Goal: Task Accomplishment & Management: Manage account settings

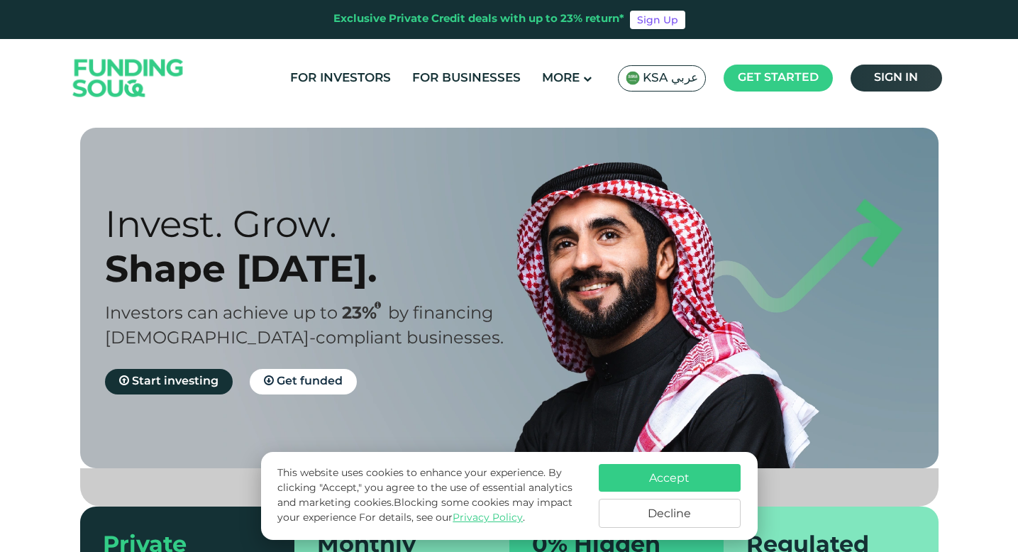
click at [902, 86] on link "Sign in" at bounding box center [897, 78] width 92 height 27
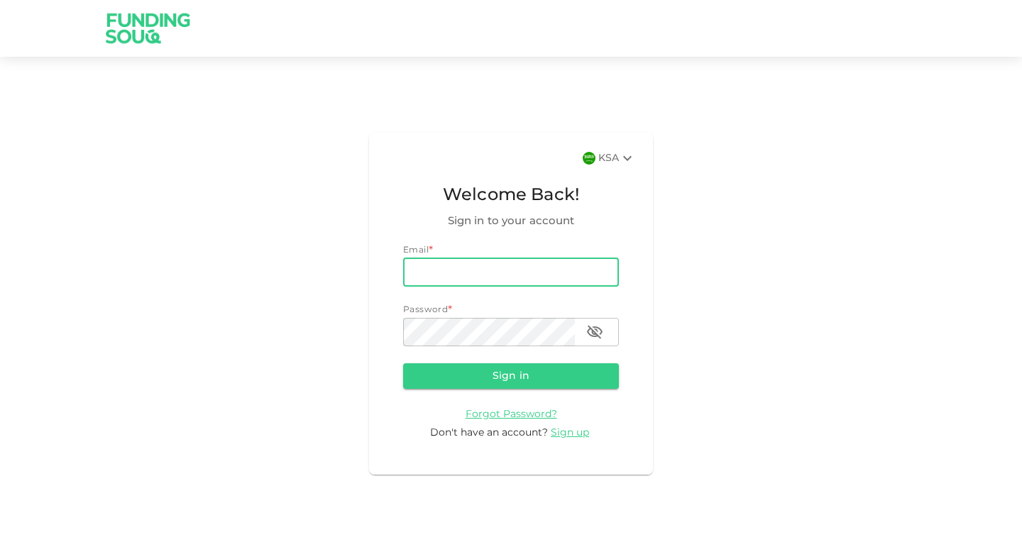
click at [501, 266] on input "email" at bounding box center [511, 272] width 216 height 28
type input "rakanfadolv@gmail.com"
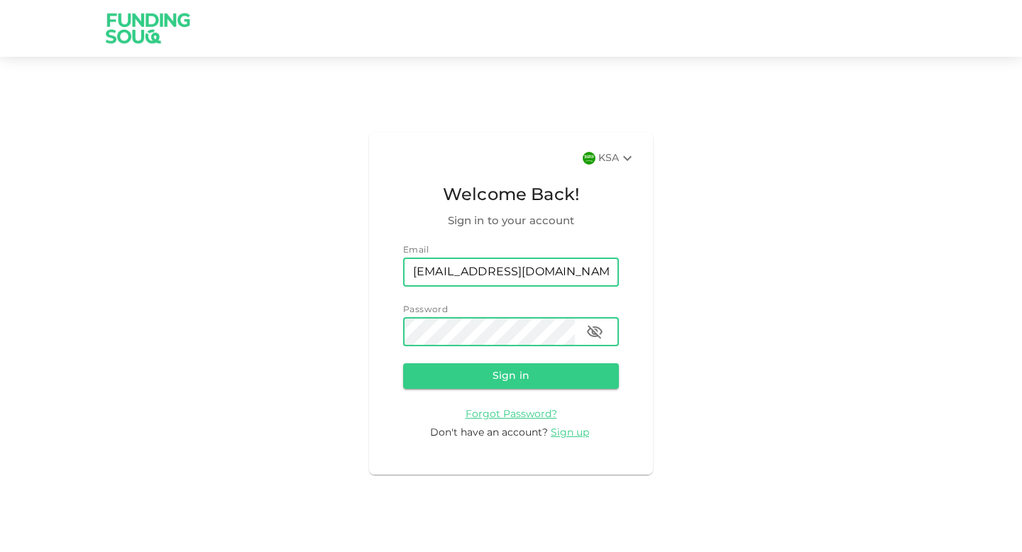
click at [403, 363] on button "Sign in" at bounding box center [511, 376] width 216 height 26
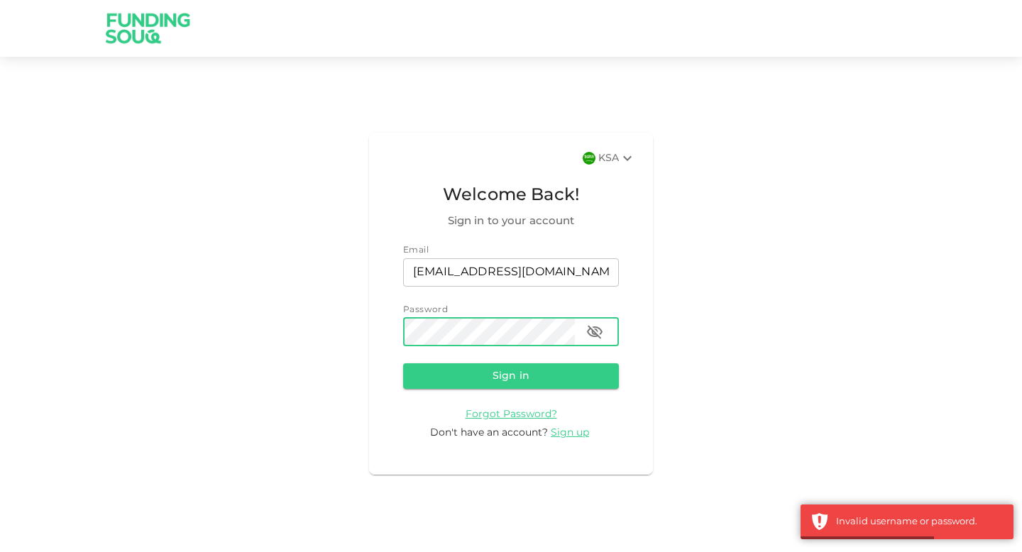
click at [581, 337] on button "button" at bounding box center [594, 332] width 28 height 28
click at [403, 363] on button "Sign in" at bounding box center [511, 376] width 216 height 26
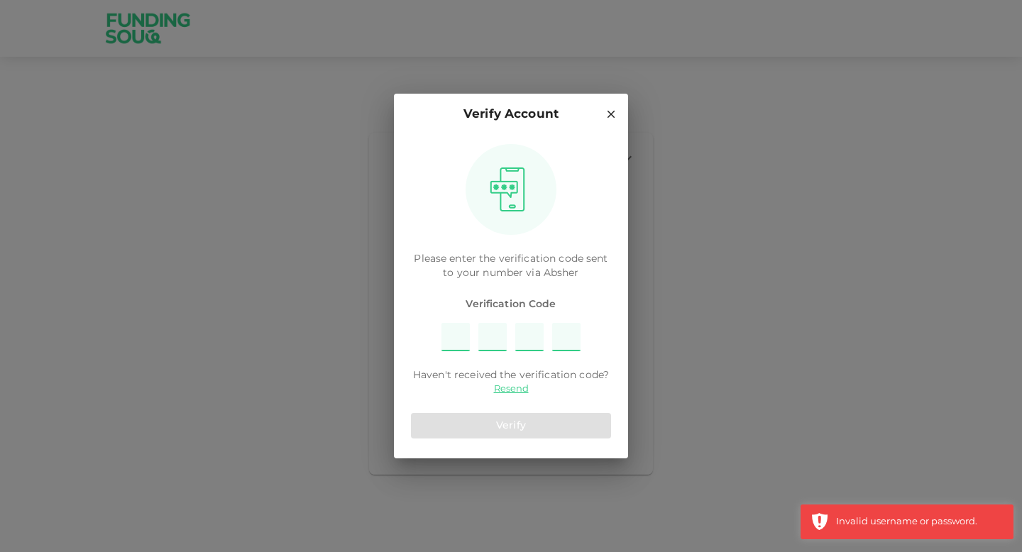
click at [453, 339] on input "Please enter OTP character 1" at bounding box center [455, 337] width 28 height 28
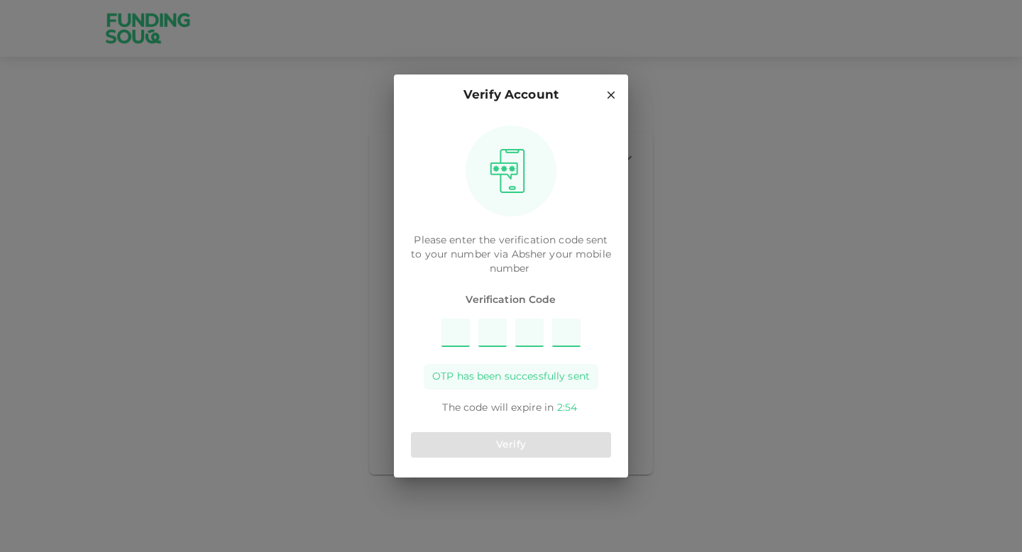
type input "1"
type input "3"
type input "6"
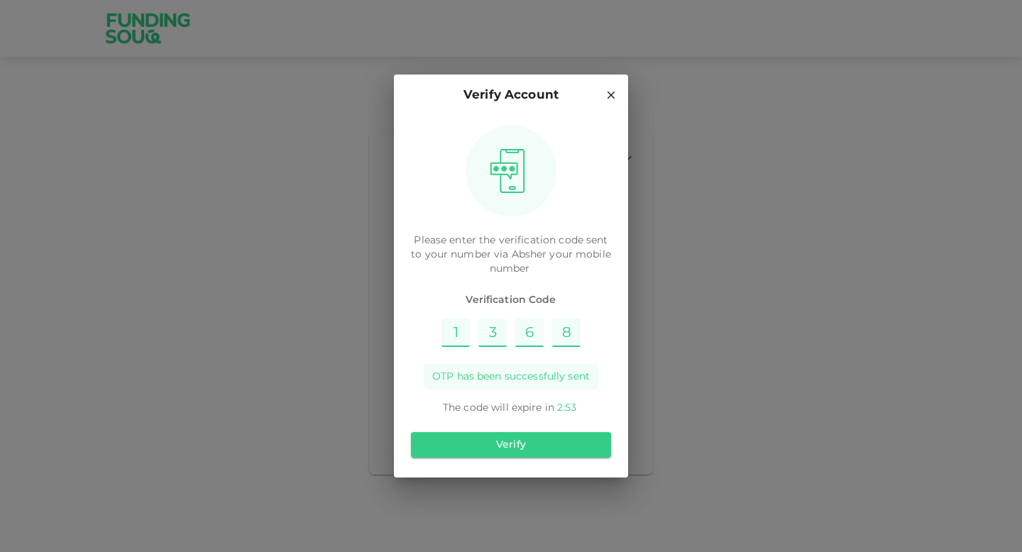
type input "8"
click at [484, 446] on button "Verify" at bounding box center [511, 445] width 200 height 26
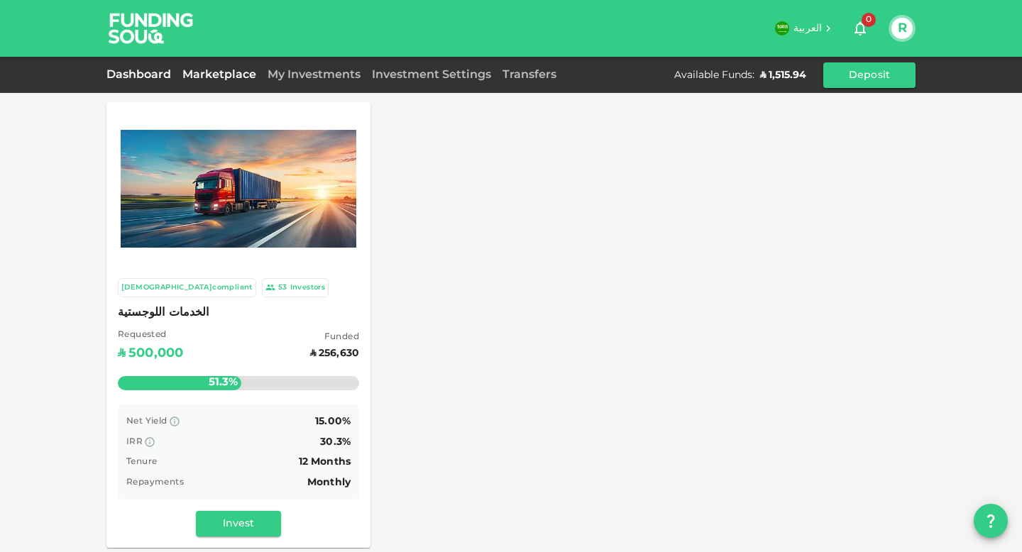
click at [162, 73] on link "Dashboard" at bounding box center [141, 75] width 70 height 11
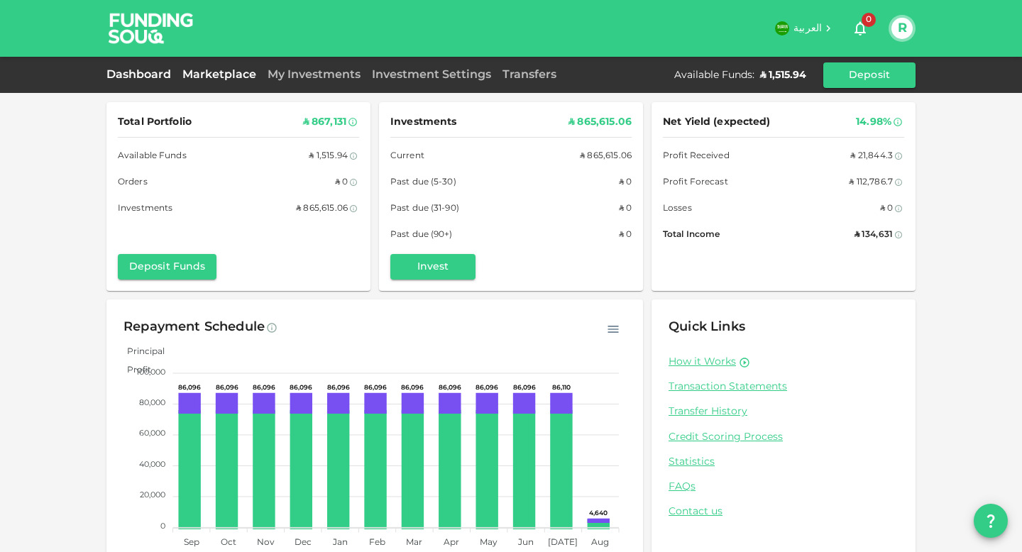
click at [240, 70] on link "Marketplace" at bounding box center [219, 75] width 85 height 11
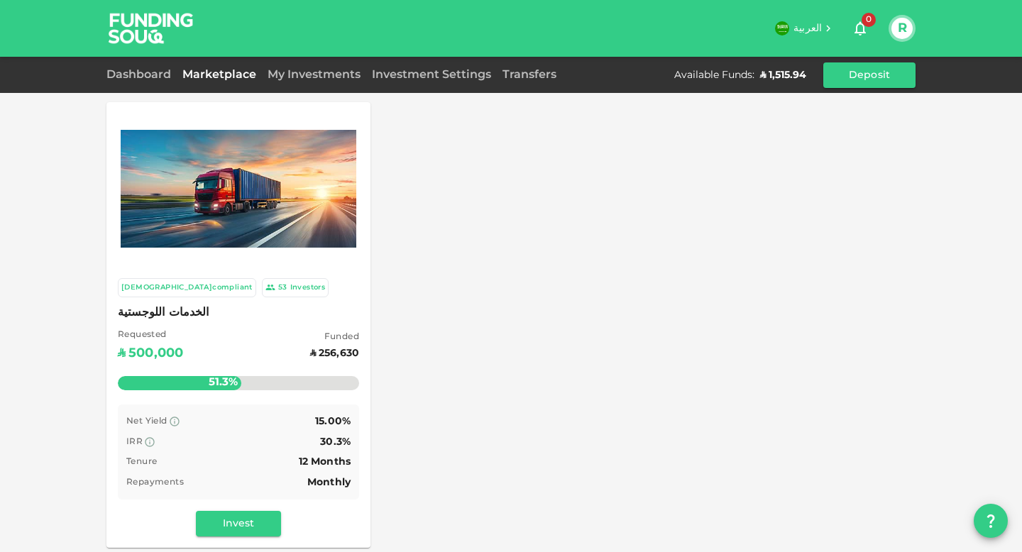
click at [305, 86] on div "Dashboard Marketplace My Investments Investment Settings Transfers Available Fu…" at bounding box center [510, 75] width 809 height 26
click at [308, 78] on link "My Investments" at bounding box center [314, 75] width 104 height 11
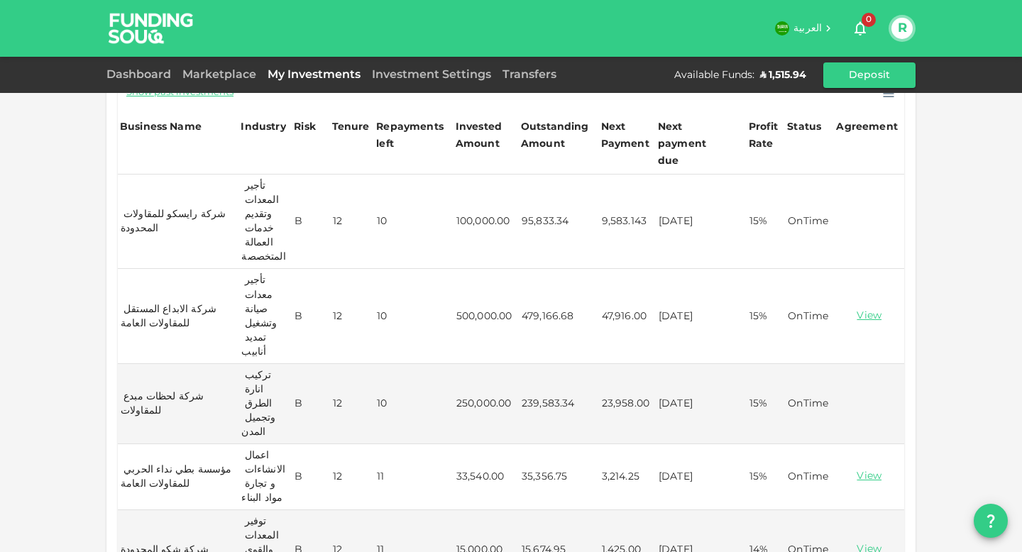
scroll to position [135, 0]
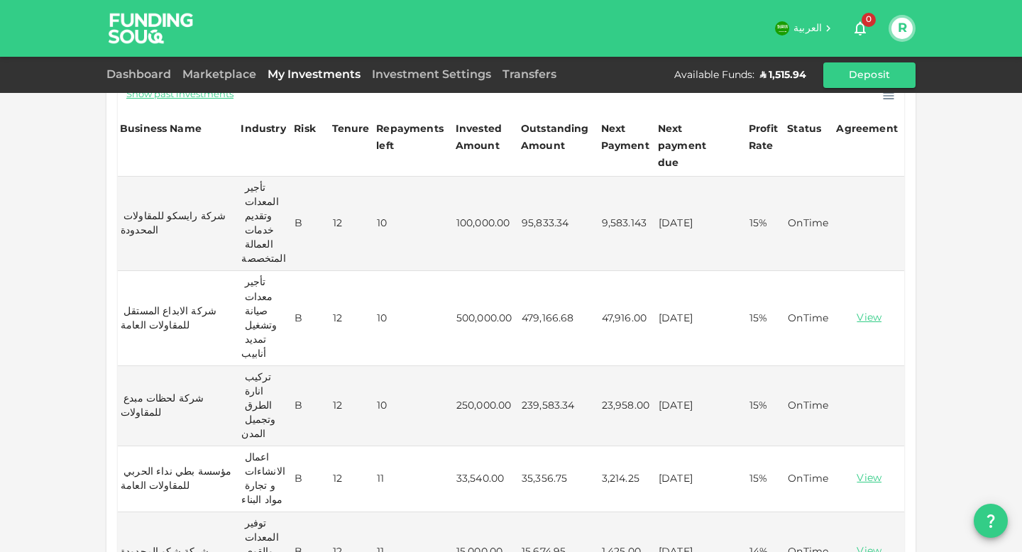
drag, startPoint x: 656, startPoint y: 285, endPoint x: 716, endPoint y: 294, distance: 61.0
click at [716, 294] on td "01/10/2025" at bounding box center [701, 318] width 91 height 94
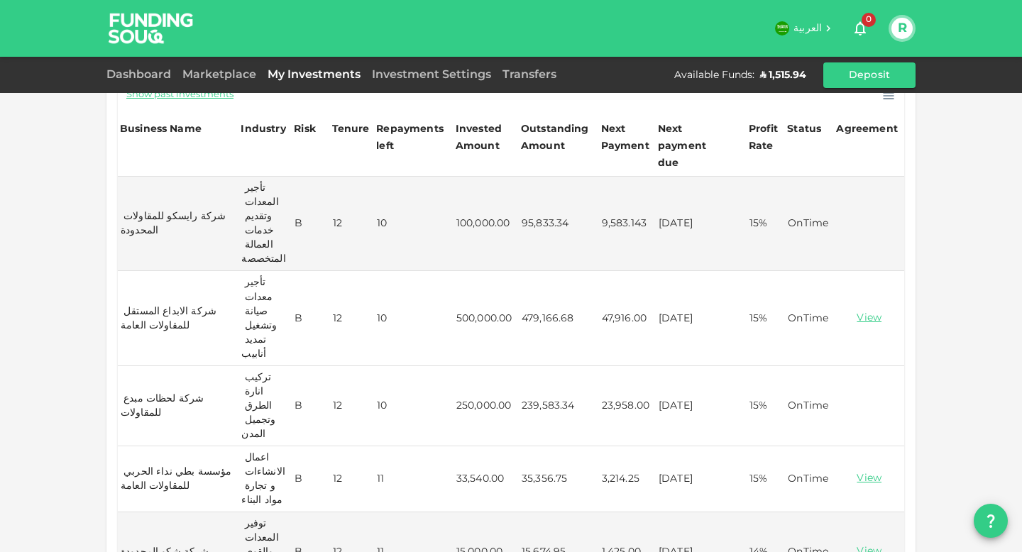
click at [660, 366] on td "01/10/2025" at bounding box center [701, 406] width 91 height 80
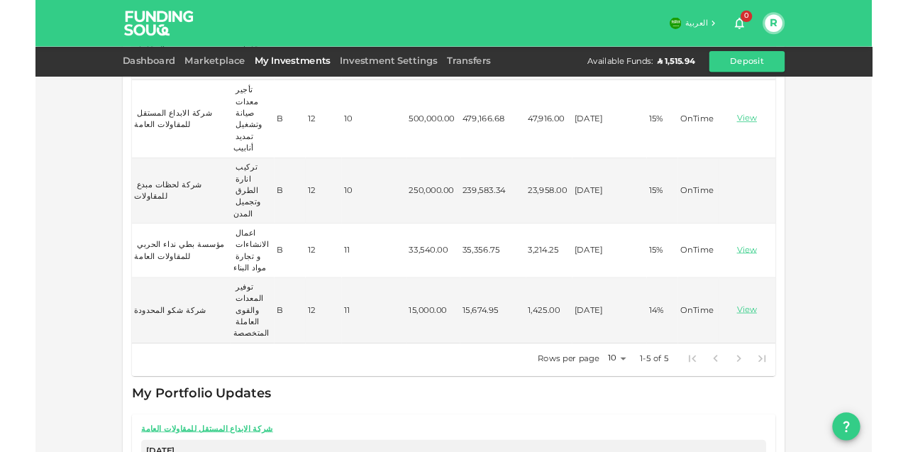
scroll to position [0, 0]
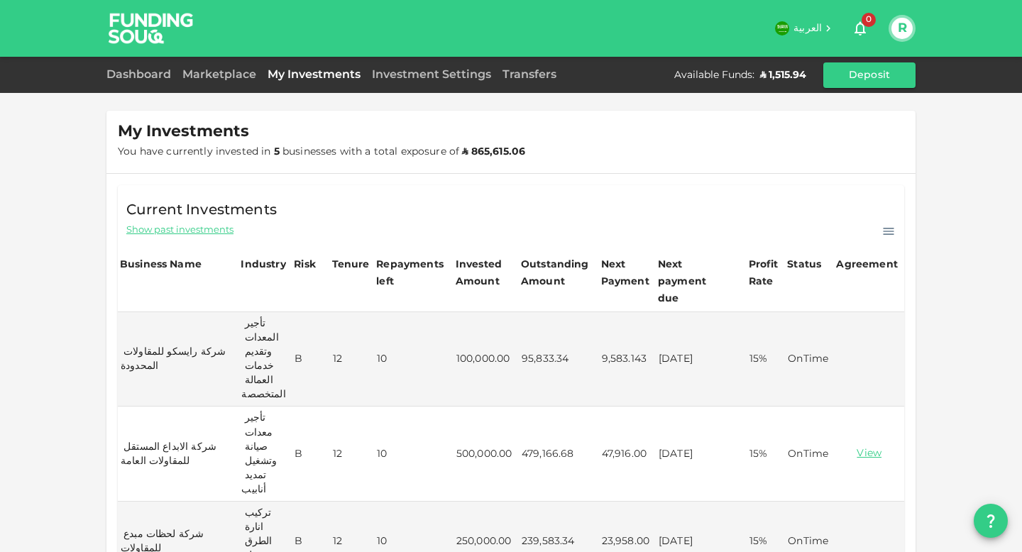
click at [150, 80] on div "Dashboard" at bounding box center [141, 75] width 70 height 17
click at [155, 75] on link "Dashboard" at bounding box center [141, 75] width 70 height 11
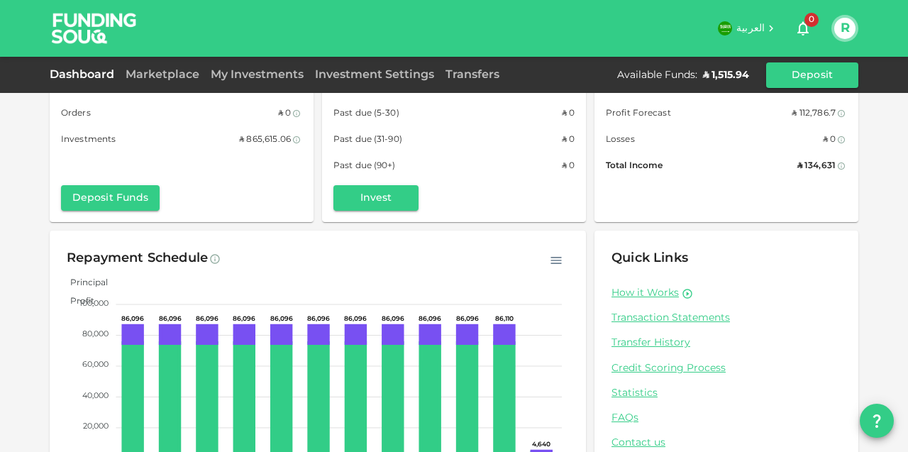
scroll to position [135, 0]
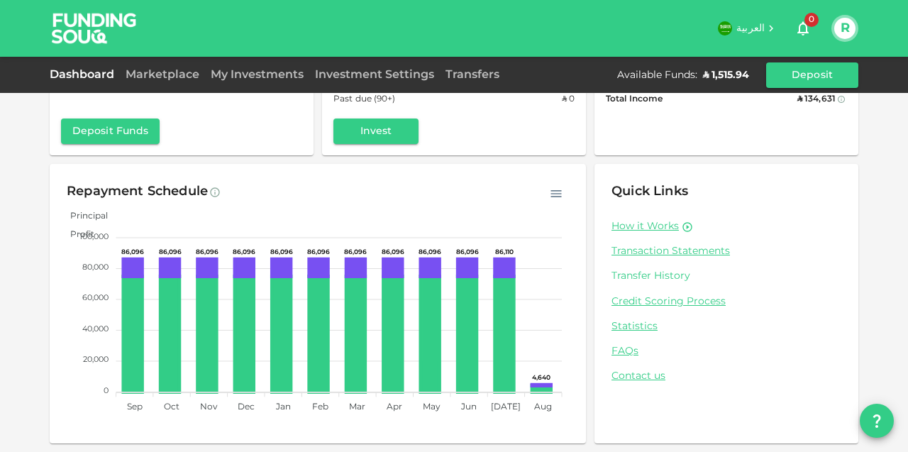
click at [668, 277] on link "Transfer History" at bounding box center [727, 276] width 230 height 13
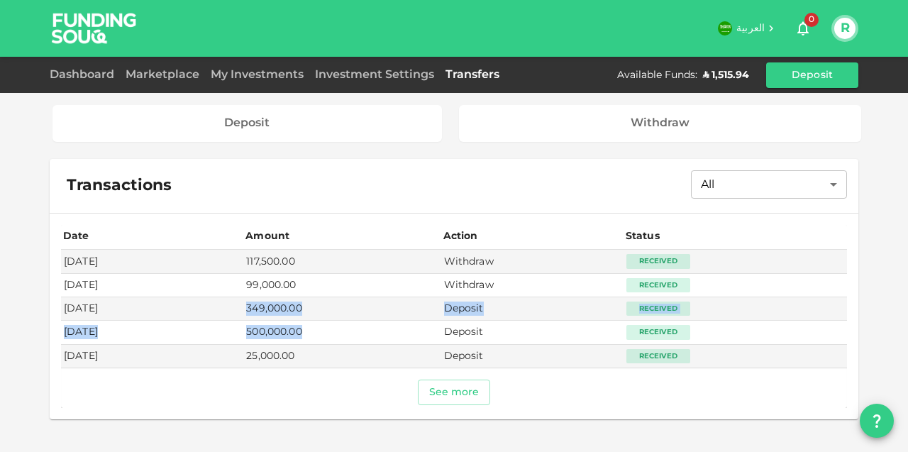
drag, startPoint x: 271, startPoint y: 307, endPoint x: 351, endPoint y: 336, distance: 85.0
click at [351, 336] on tbody "Sep 15, 2025 117,500.00 Withdraw Received Jul 07, 2025 99,000.00 Withdraw Recei…" at bounding box center [454, 309] width 786 height 118
click at [357, 327] on td "500,000.00" at bounding box center [341, 332] width 197 height 23
click at [247, 81] on div "My Investments" at bounding box center [257, 75] width 104 height 17
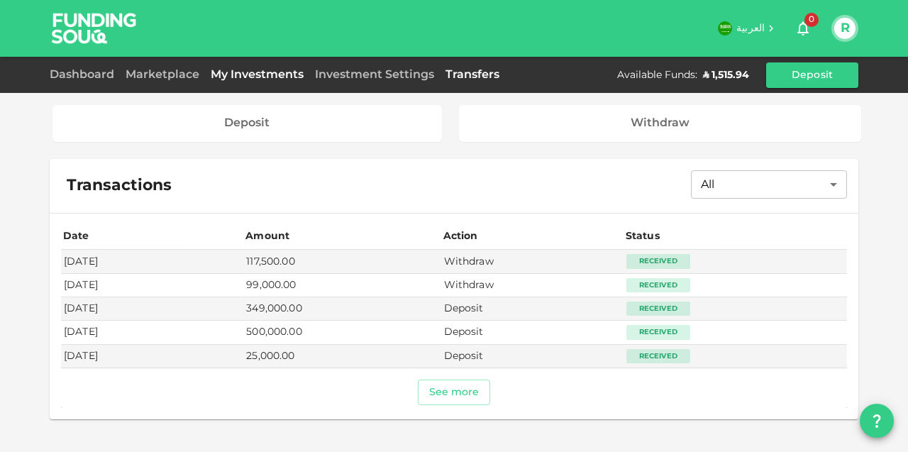
click at [256, 74] on link "My Investments" at bounding box center [257, 75] width 104 height 11
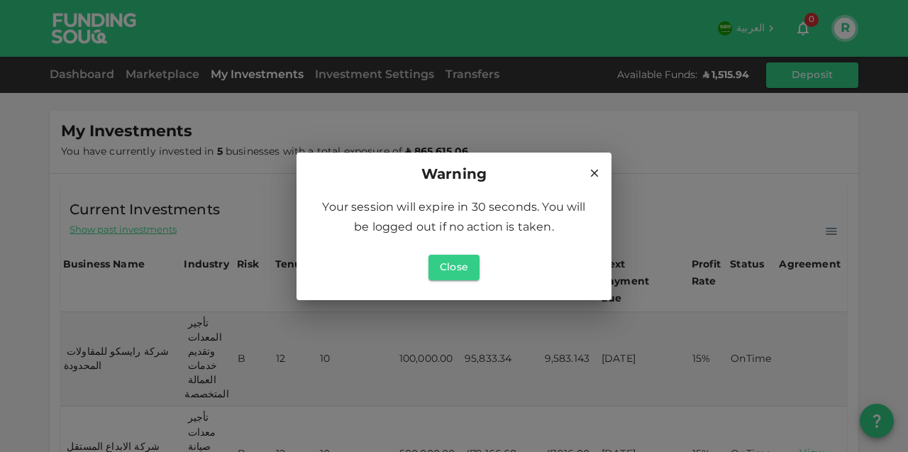
click at [605, 171] on h2 "Warning" at bounding box center [454, 175] width 315 height 45
click at [599, 171] on icon at bounding box center [594, 173] width 13 height 13
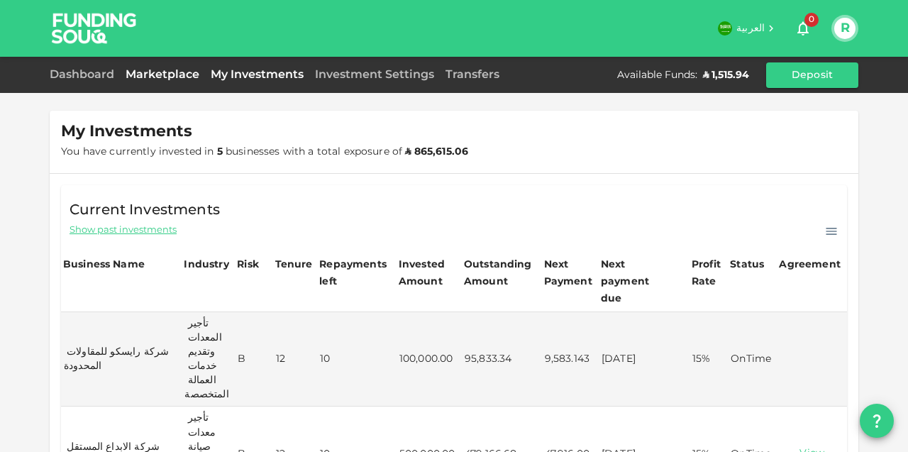
click at [168, 74] on link "Marketplace" at bounding box center [162, 75] width 85 height 11
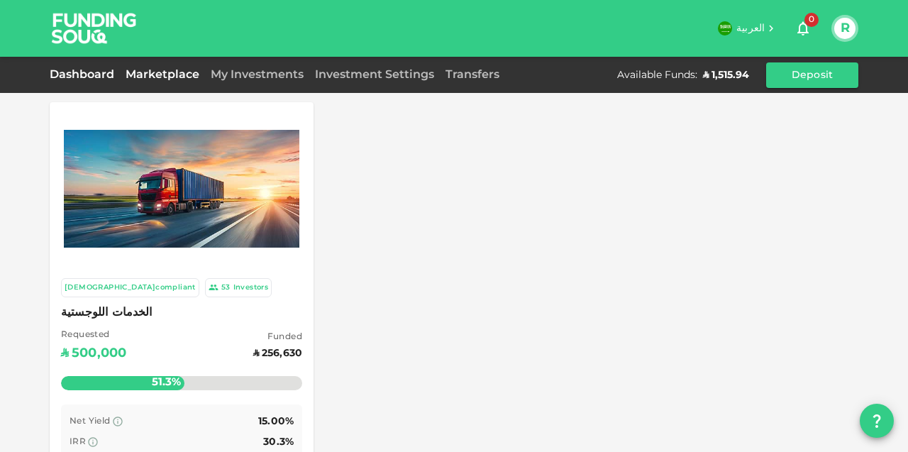
click at [78, 74] on link "Dashboard" at bounding box center [85, 75] width 70 height 11
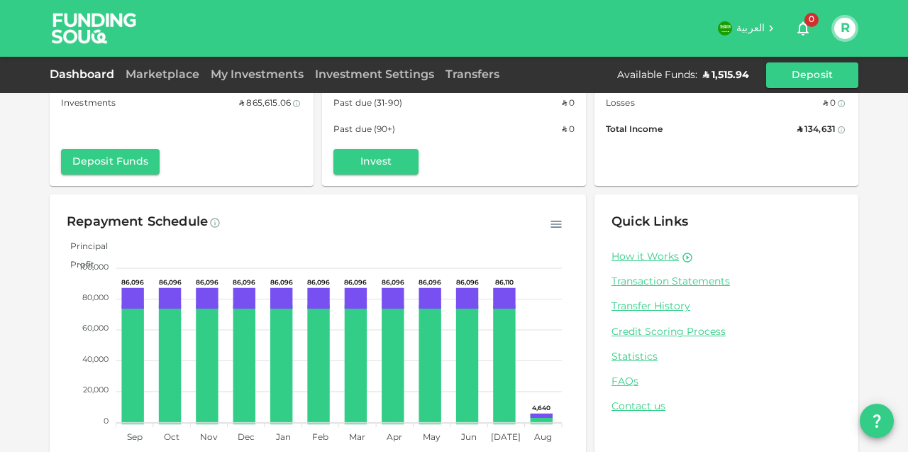
scroll to position [135, 0]
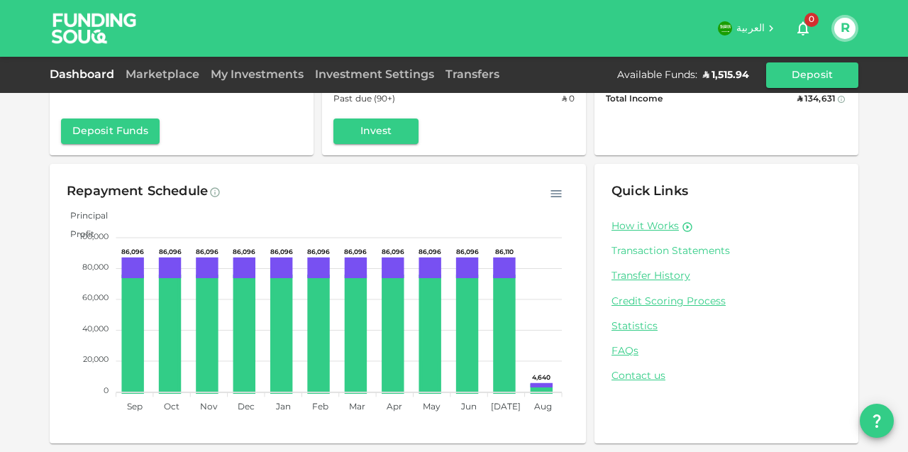
click at [679, 256] on link "Transaction Statements" at bounding box center [727, 251] width 230 height 13
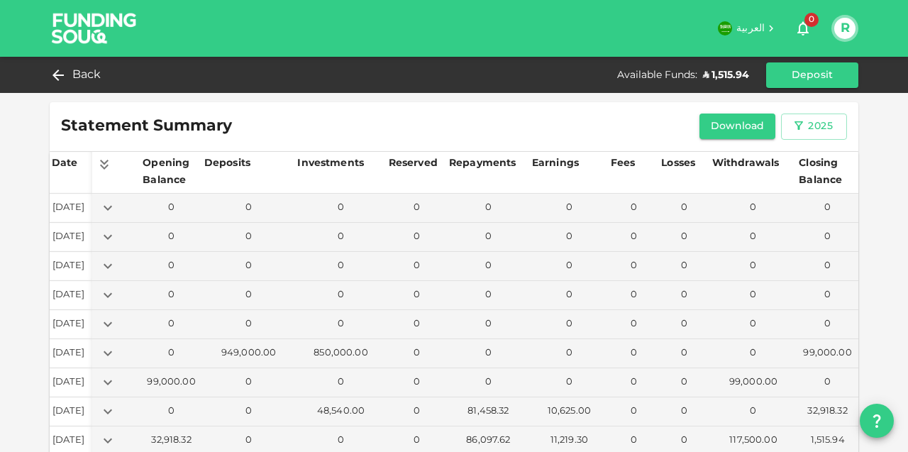
scroll to position [1, 0]
click at [752, 122] on button "Download" at bounding box center [737, 126] width 77 height 26
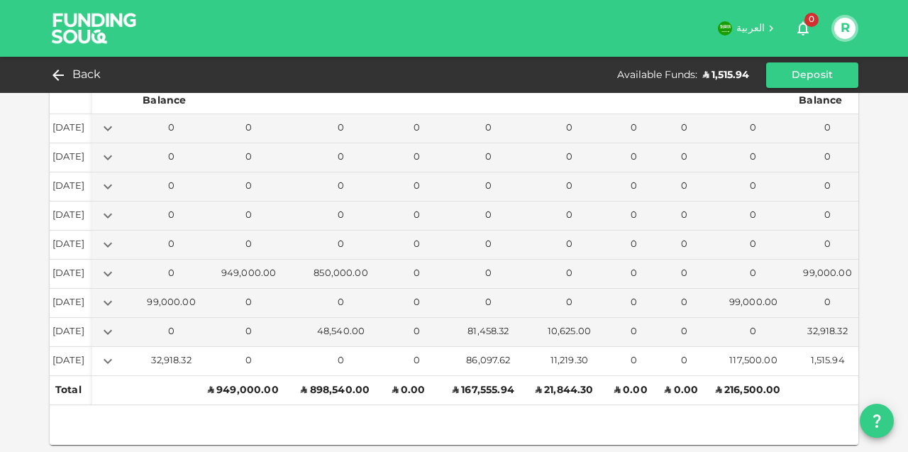
scroll to position [81, 0]
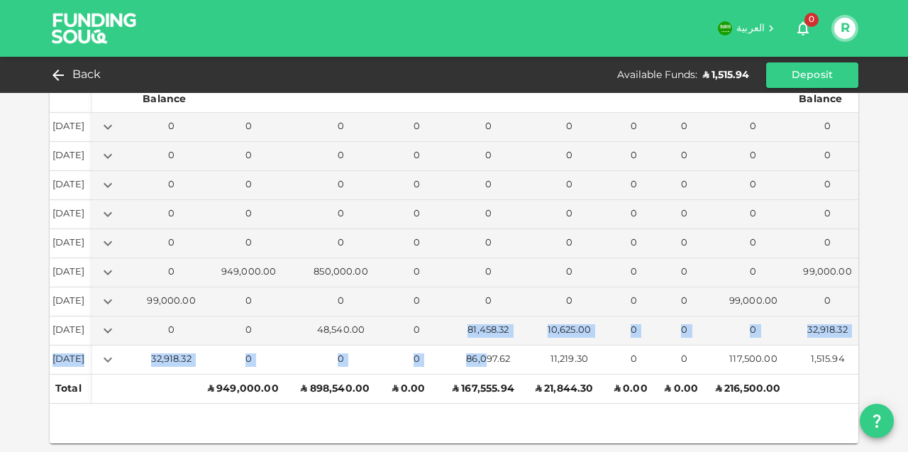
drag, startPoint x: 479, startPoint y: 323, endPoint x: 502, endPoint y: 357, distance: 40.3
click at [502, 357] on tbody "Jan 01, 2025 0 0 0 0 0 0 0 0 0 0 Feb 01, 2025 0 0 0 0 0 0 0 0 0 0 Mar 01, 2025 …" at bounding box center [454, 244] width 809 height 262
click at [502, 357] on div "86,097.62" at bounding box center [488, 359] width 77 height 13
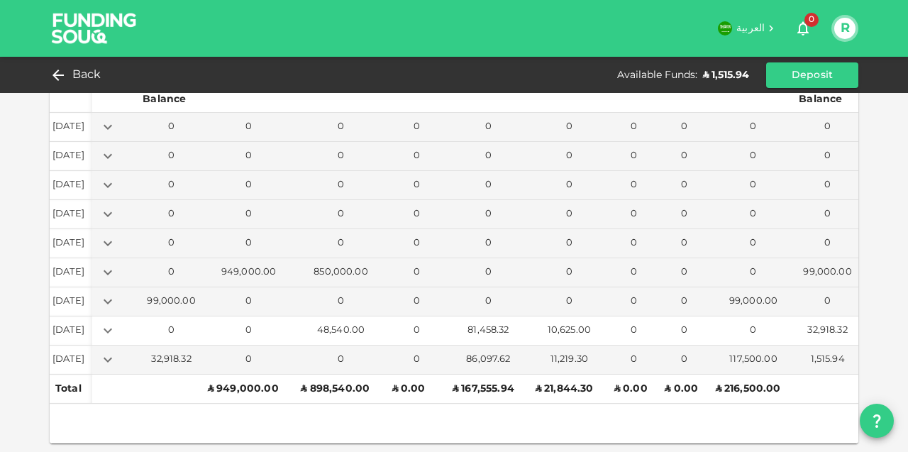
scroll to position [0, 0]
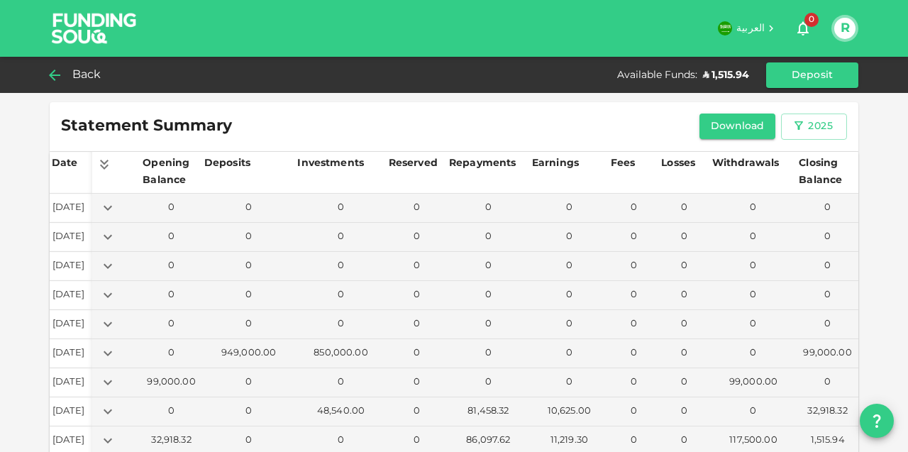
click at [66, 71] on div "Back" at bounding box center [78, 75] width 57 height 20
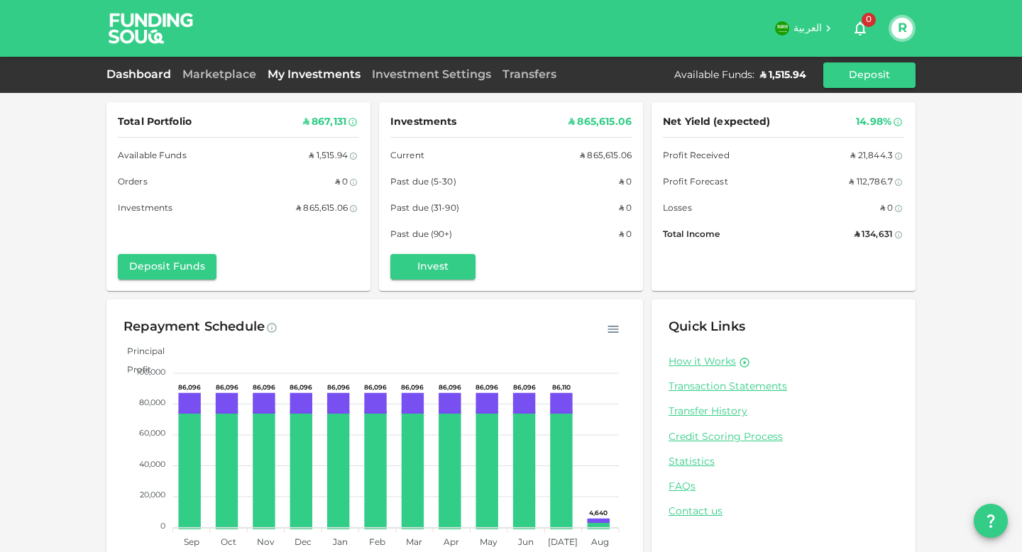
click at [314, 70] on link "My Investments" at bounding box center [314, 75] width 104 height 11
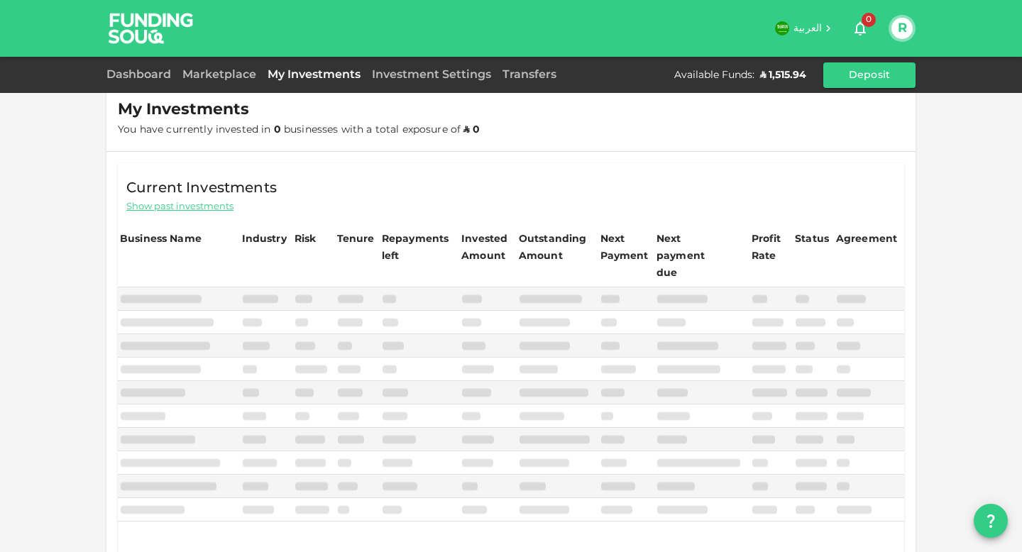
scroll to position [26, 0]
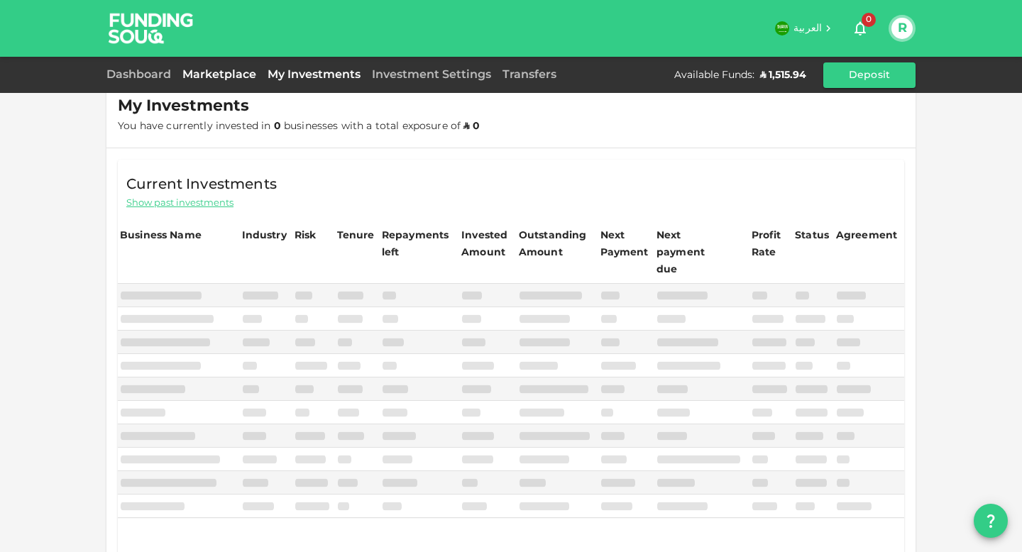
click at [243, 71] on link "Marketplace" at bounding box center [219, 75] width 85 height 11
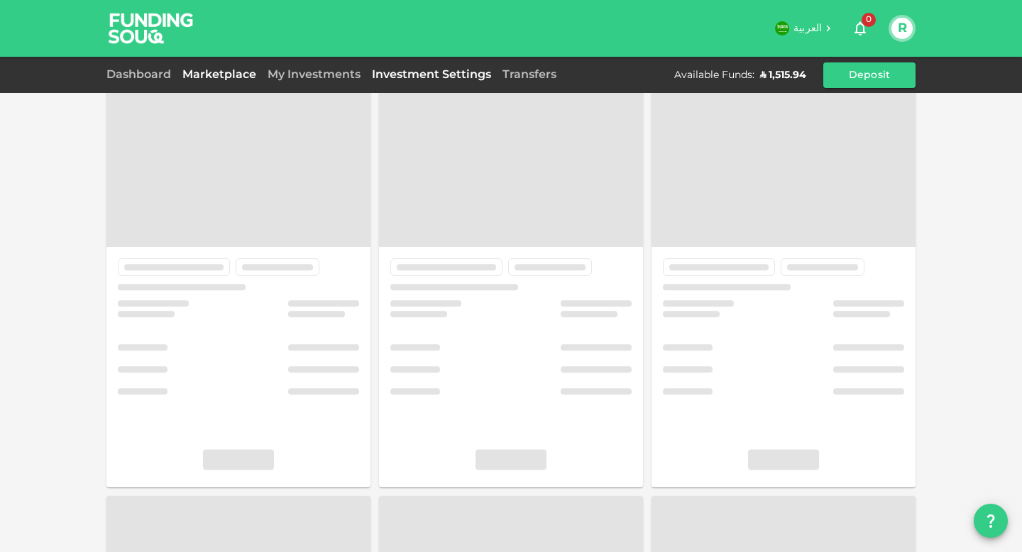
click at [406, 74] on link "Investment Settings" at bounding box center [431, 75] width 131 height 11
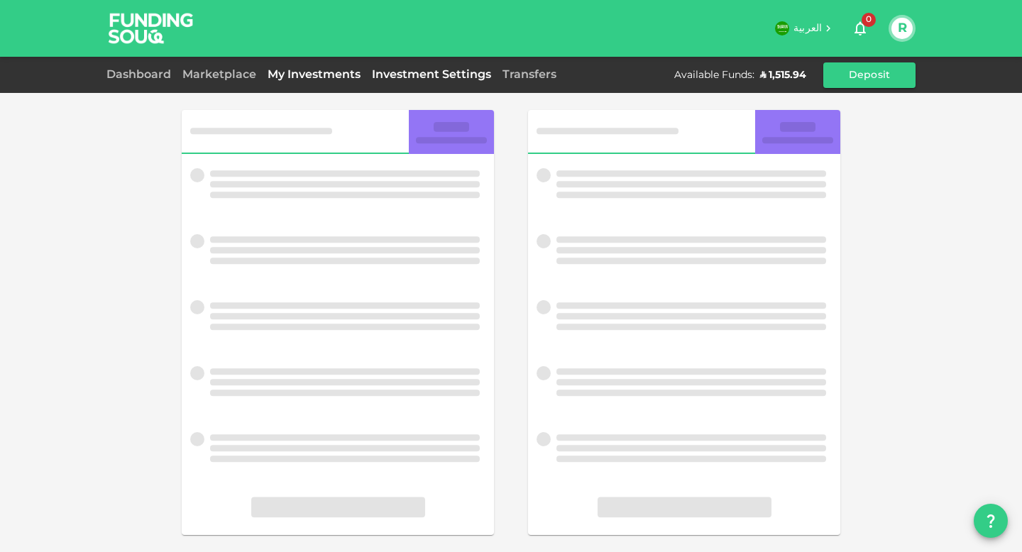
click at [323, 72] on link "My Investments" at bounding box center [314, 75] width 104 height 11
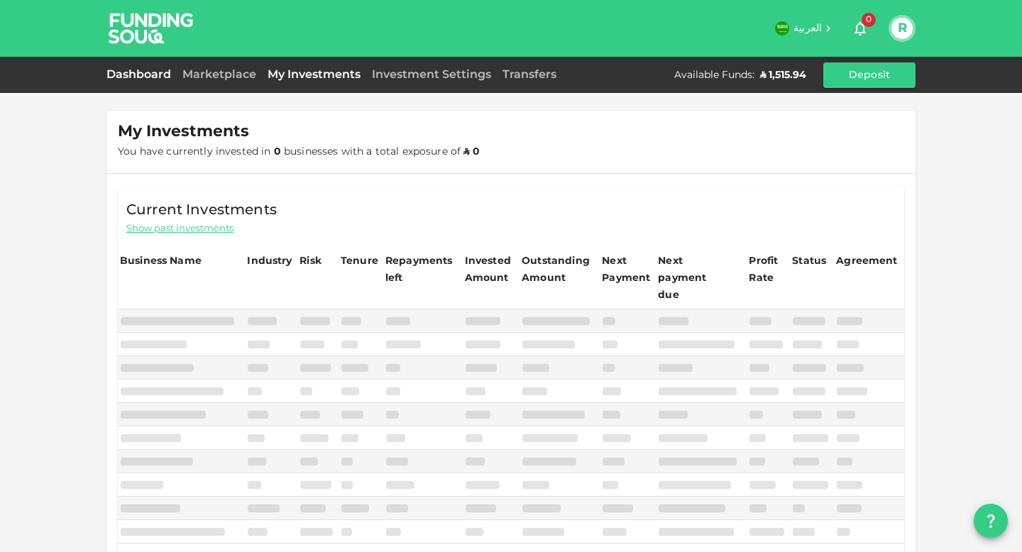
click at [146, 78] on link "Dashboard" at bounding box center [141, 75] width 70 height 11
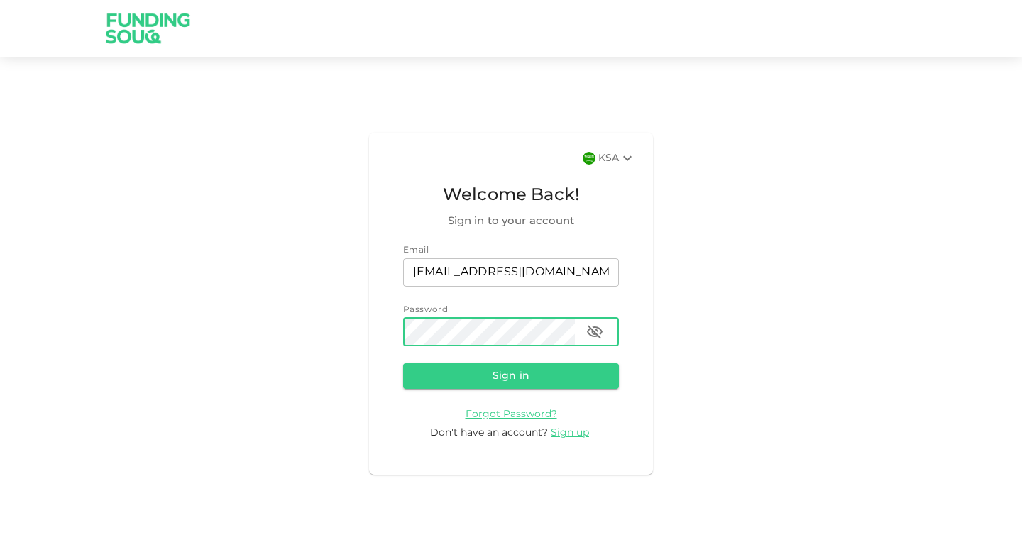
click at [403, 363] on button "Sign in" at bounding box center [511, 376] width 216 height 26
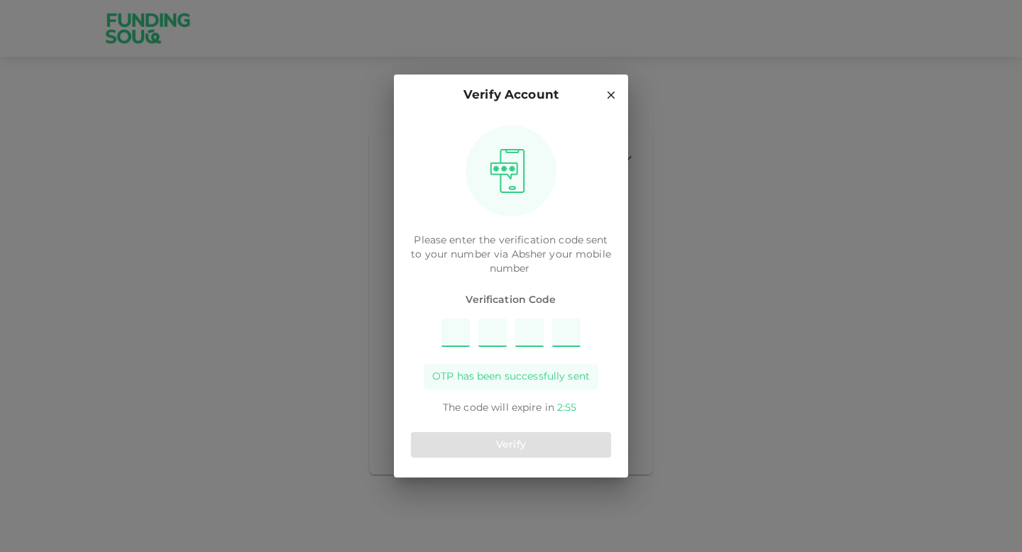
click at [450, 331] on input "Please enter OTP character 1" at bounding box center [455, 333] width 28 height 28
type input "9"
type input "2"
type input "7"
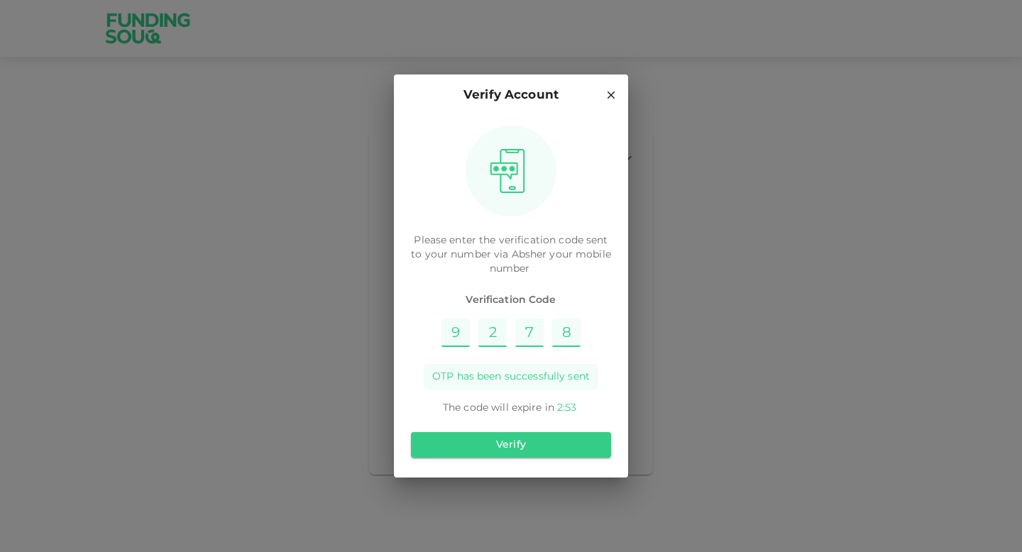
type input "8"
click at [562, 453] on button "Verify" at bounding box center [511, 445] width 200 height 26
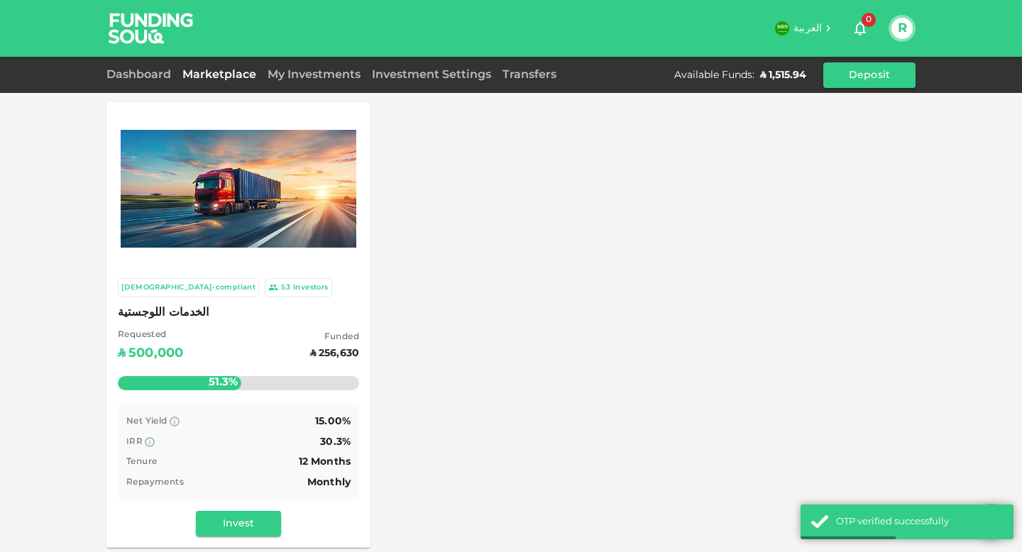
scroll to position [23, 0]
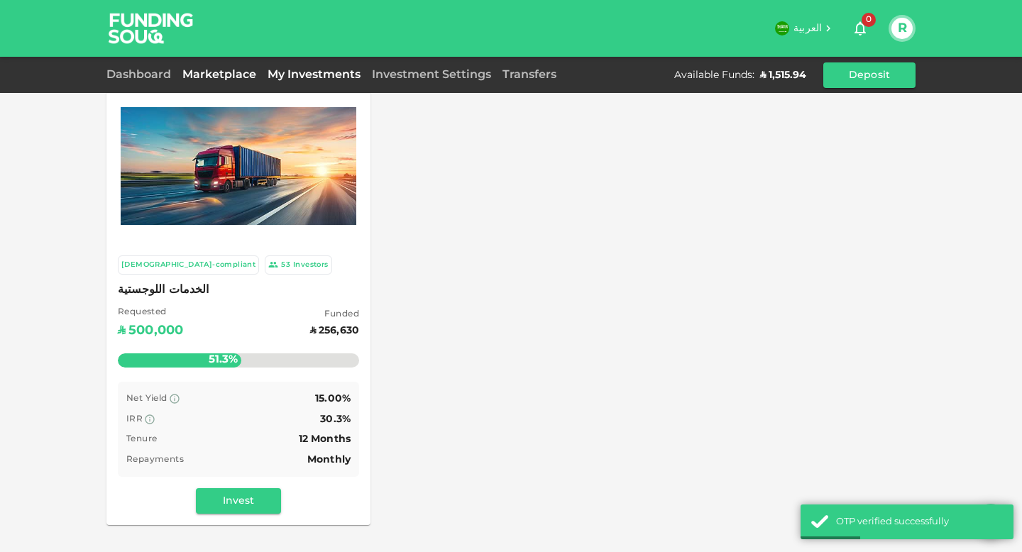
click at [304, 77] on link "My Investments" at bounding box center [314, 75] width 104 height 11
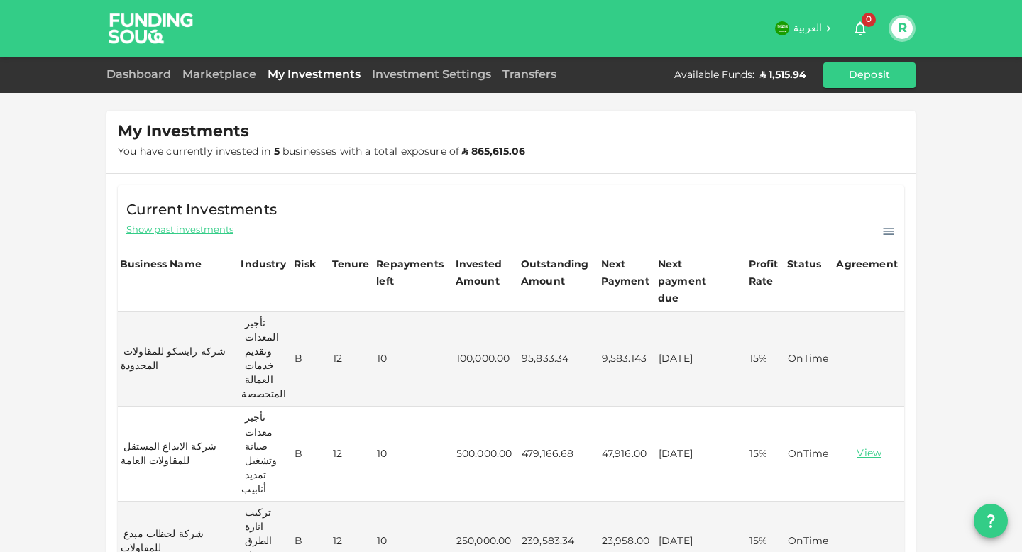
click at [223, 228] on span "Show past investments" at bounding box center [179, 229] width 107 height 13
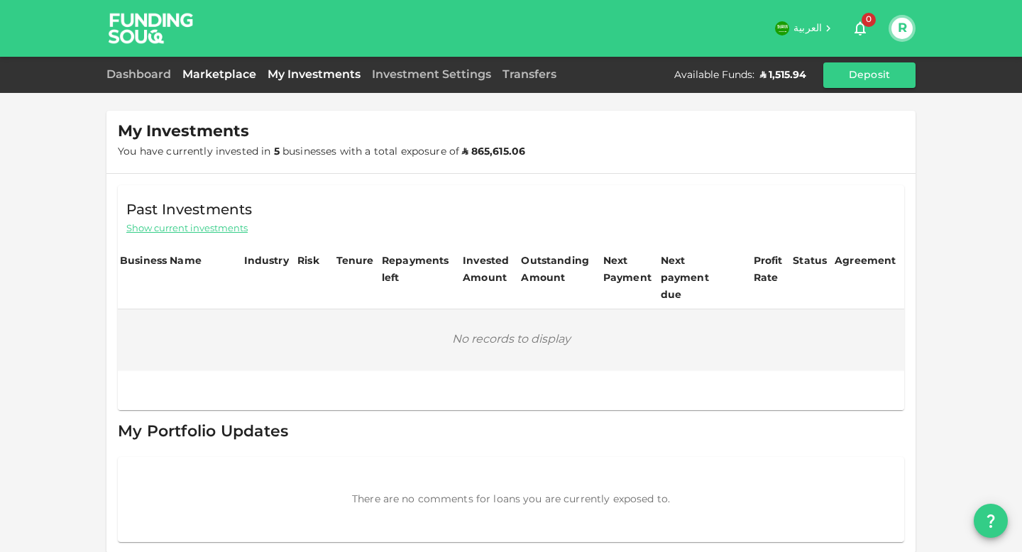
click at [243, 72] on link "Marketplace" at bounding box center [219, 75] width 85 height 11
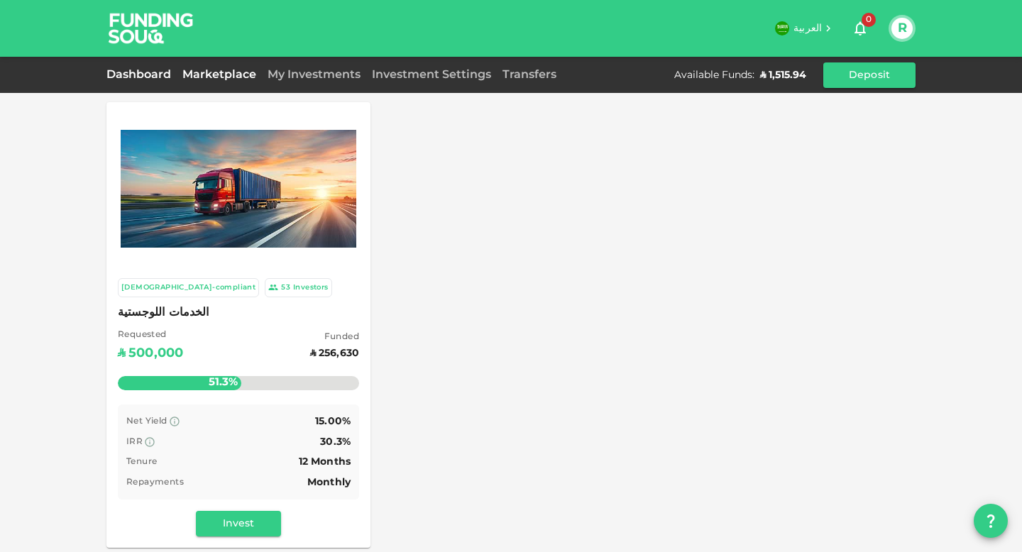
click at [166, 74] on link "Dashboard" at bounding box center [141, 75] width 70 height 11
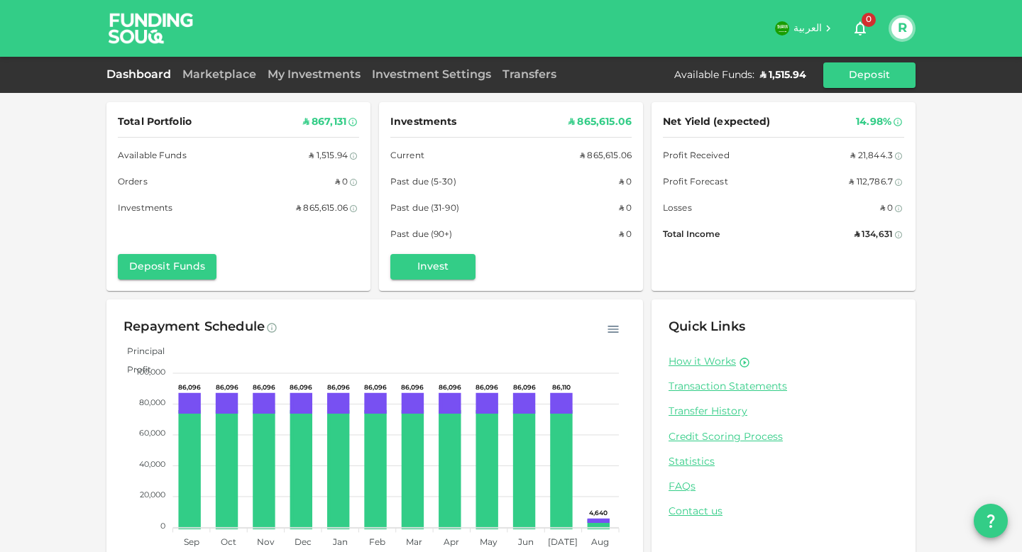
scroll to position [35, 0]
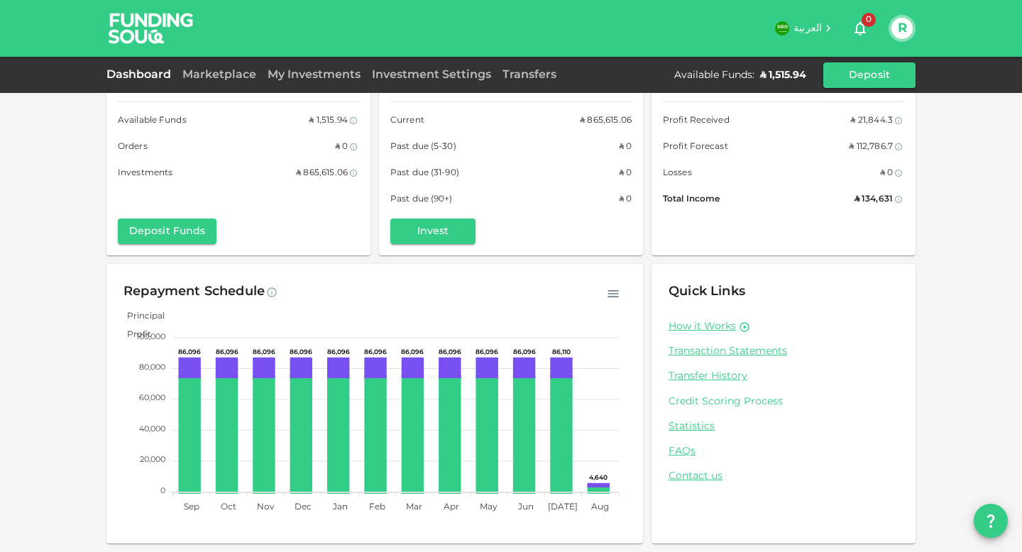
click at [707, 399] on link "Credit Scoring Process" at bounding box center [783, 401] width 230 height 13
click at [616, 289] on icon "button" at bounding box center [613, 294] width 14 height 14
click at [543, 292] on div "Repayment Schedule" at bounding box center [374, 292] width 502 height 23
click at [582, 314] on p "Download CSV" at bounding box center [579, 319] width 78 height 18
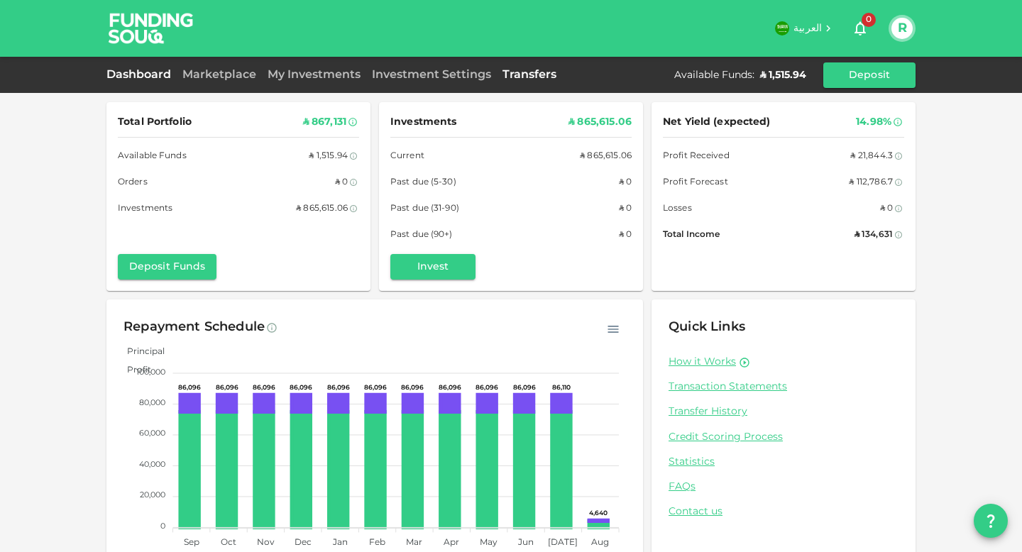
click at [521, 70] on link "Transfers" at bounding box center [529, 75] width 65 height 11
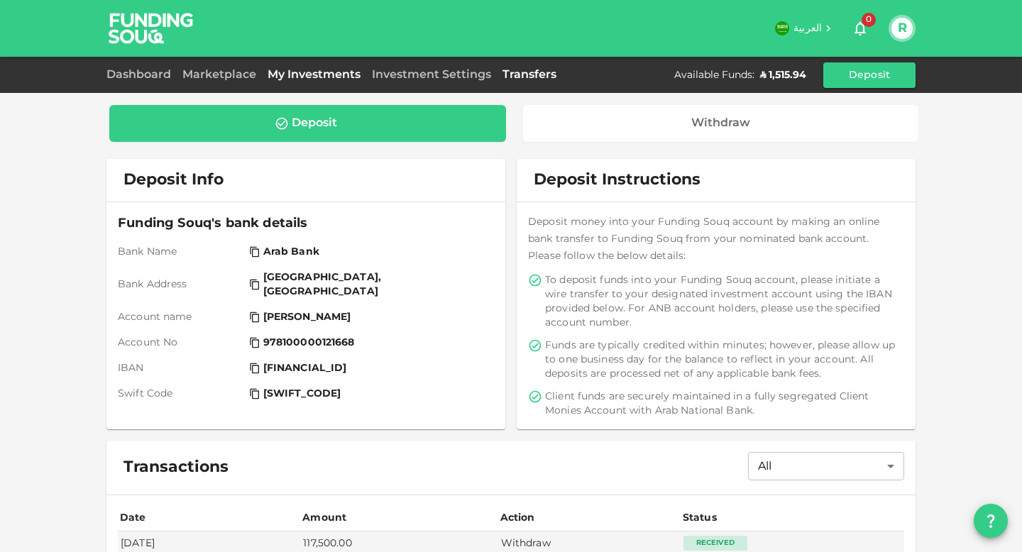
click at [340, 72] on link "My Investments" at bounding box center [314, 75] width 104 height 11
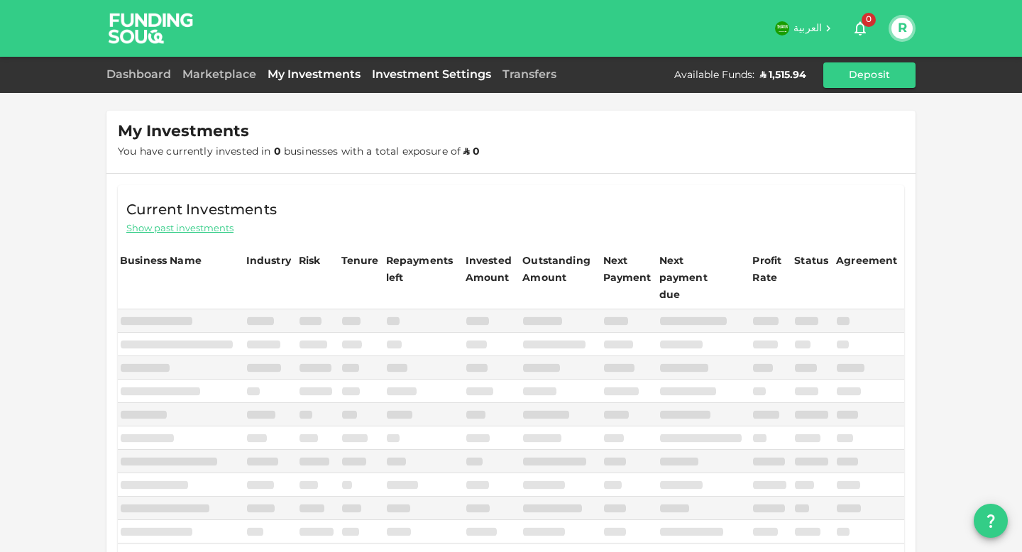
click at [414, 75] on link "Investment Settings" at bounding box center [431, 75] width 131 height 11
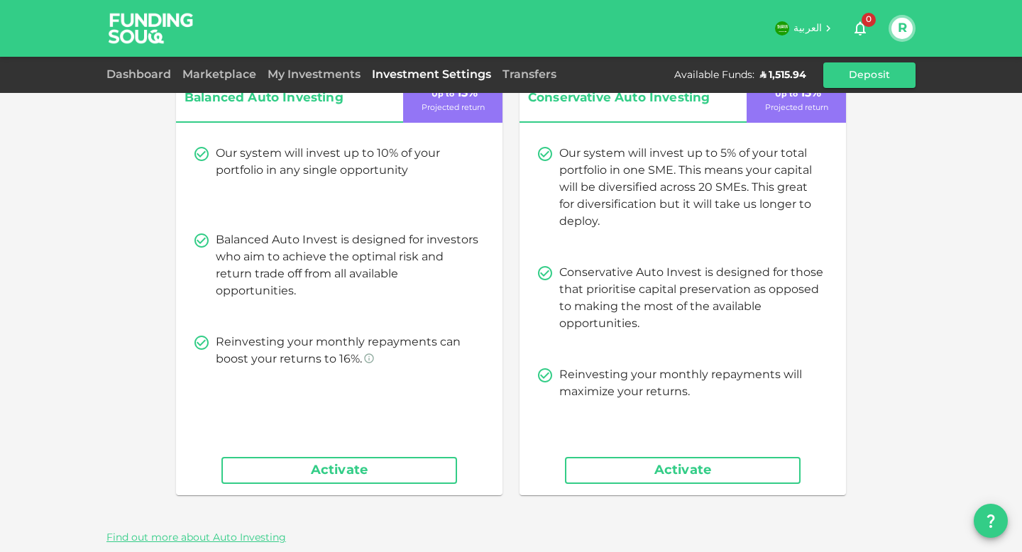
scroll to position [71, 0]
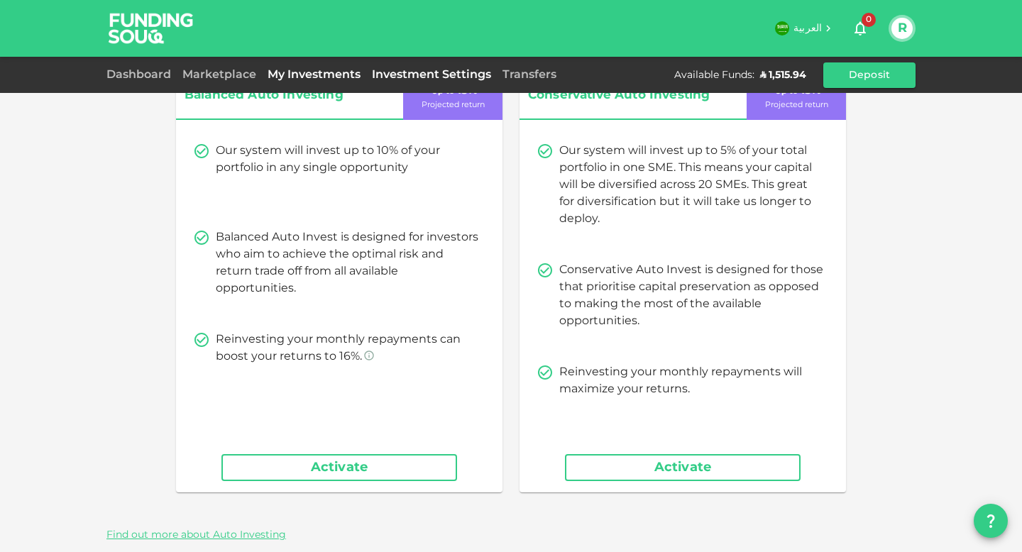
click at [348, 72] on link "My Investments" at bounding box center [314, 75] width 104 height 11
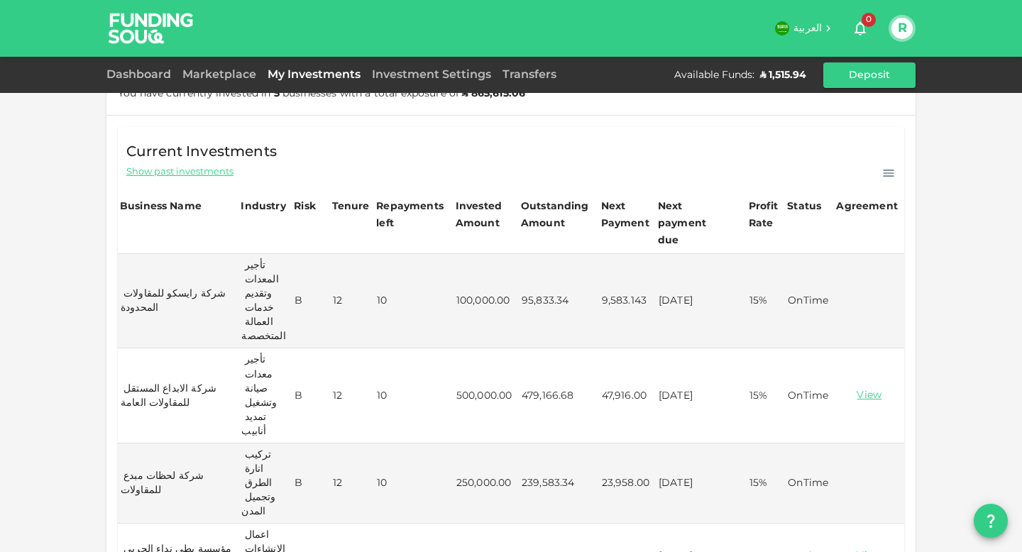
scroll to position [50, 0]
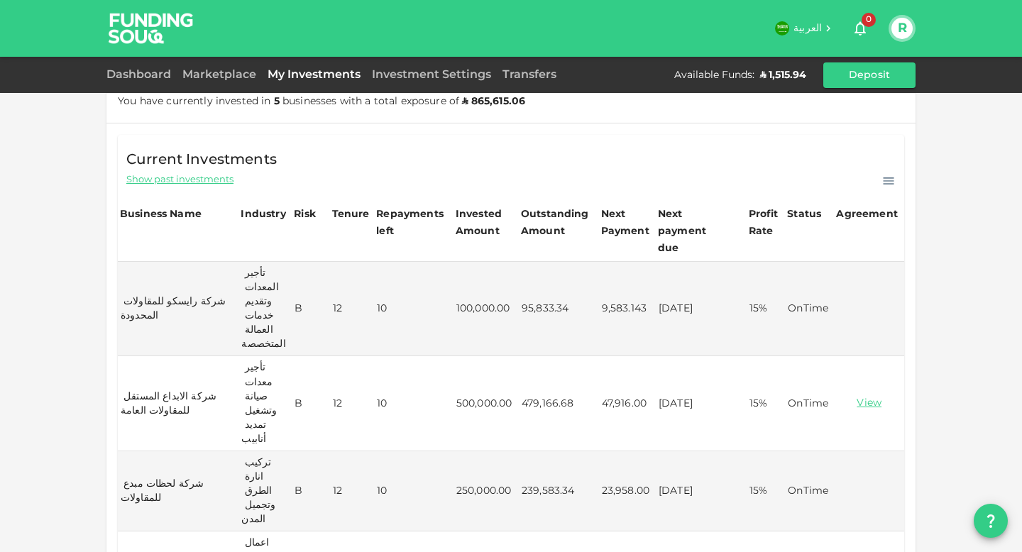
click at [887, 177] on icon at bounding box center [888, 181] width 14 height 14
click at [858, 201] on p "Download CSV" at bounding box center [848, 201] width 78 height 18
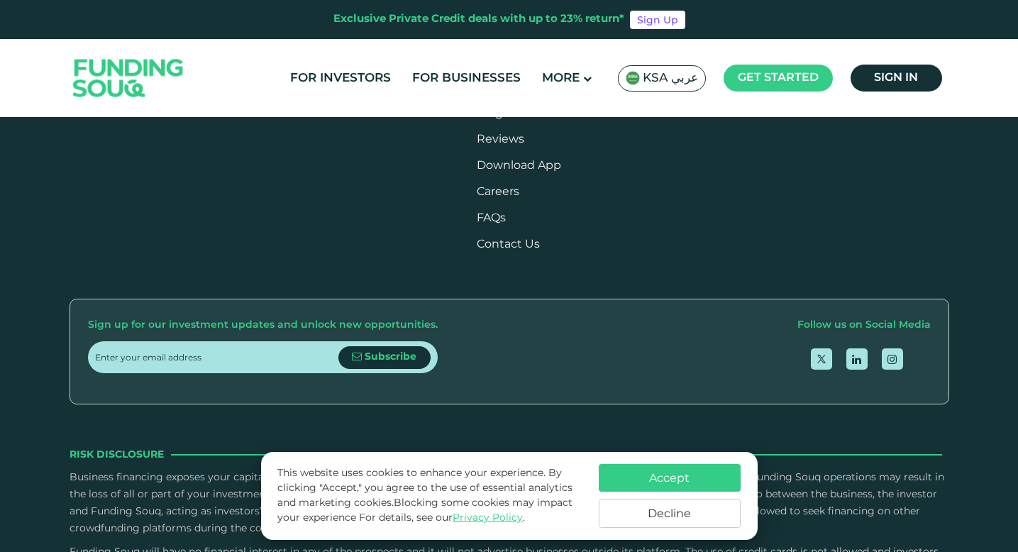
scroll to position [1461, 0]
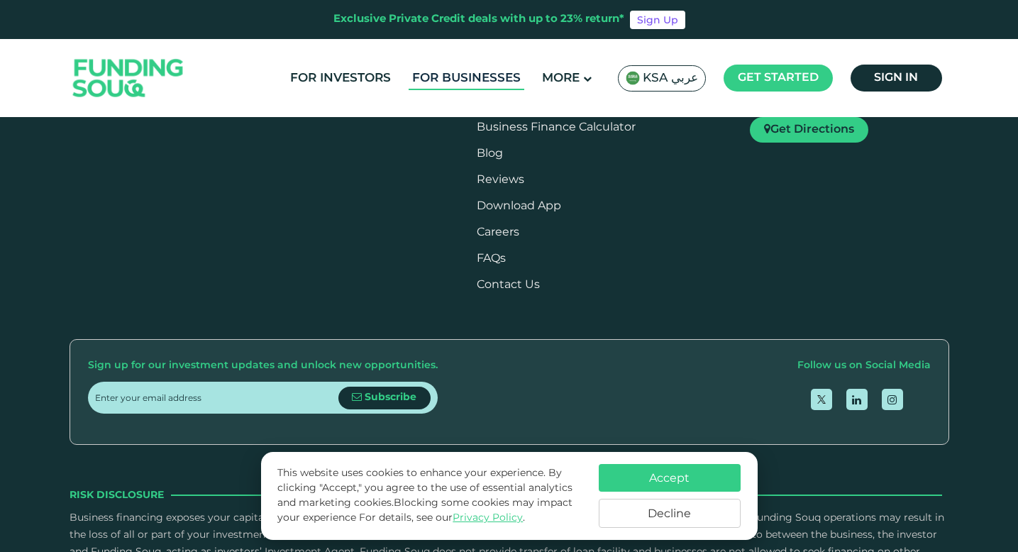
click at [446, 82] on link "For Businesses" at bounding box center [467, 78] width 116 height 23
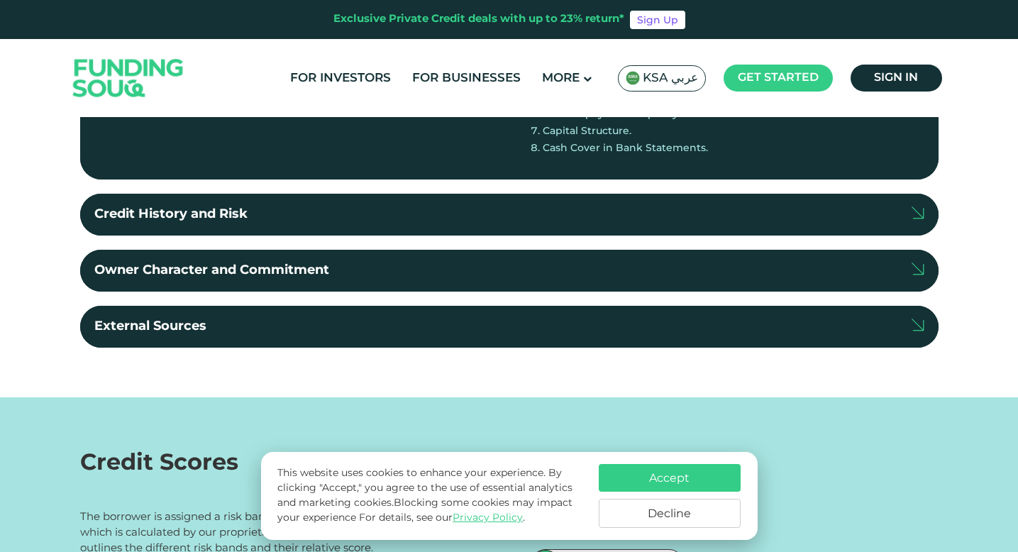
scroll to position [477, 0]
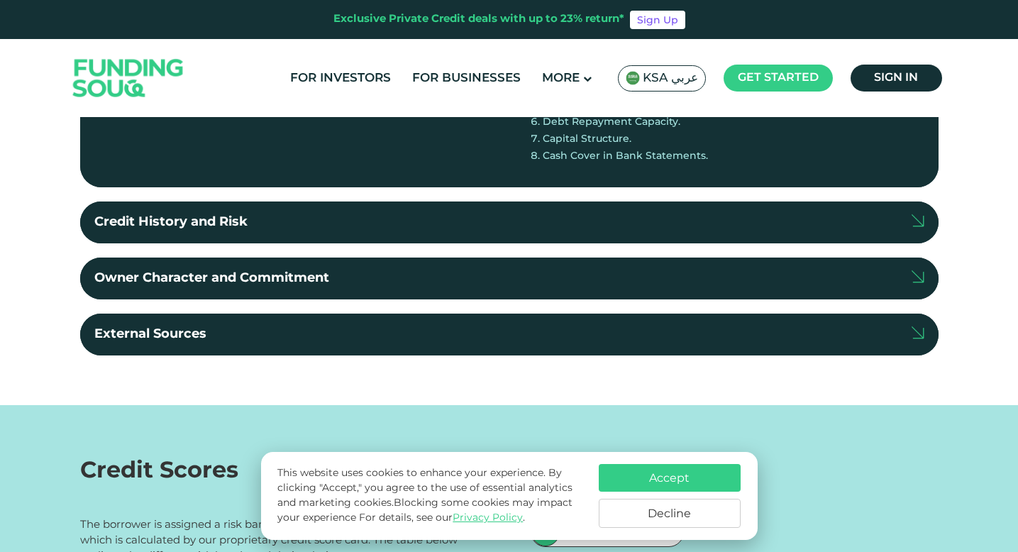
click at [358, 236] on label "Credit History and Risk" at bounding box center [509, 222] width 858 height 42
click at [0, 0] on input "Credit History and Risk" at bounding box center [0, 0] width 0 height 0
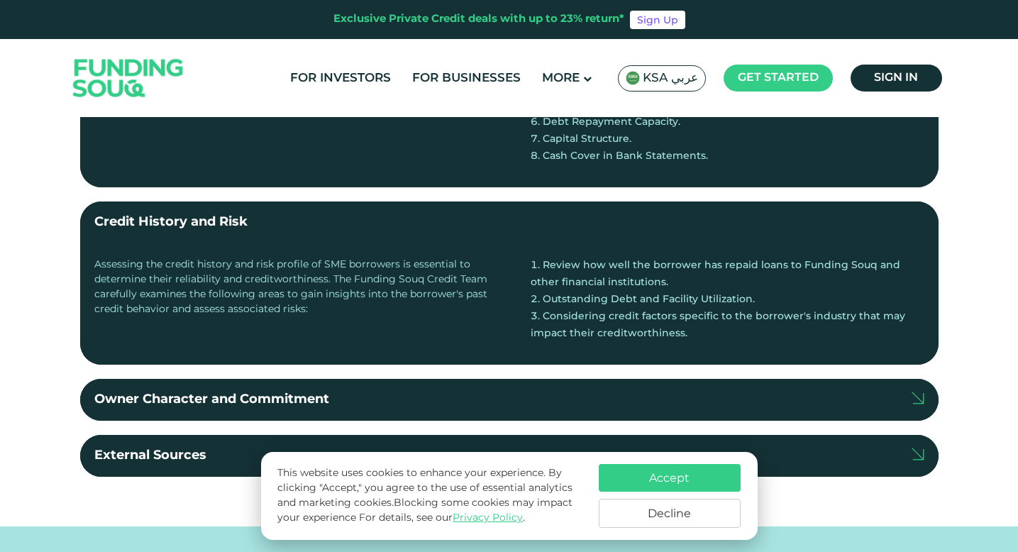
click at [358, 236] on label "Credit History and Risk" at bounding box center [509, 222] width 858 height 42
click at [0, 0] on input "Credit History and Risk" at bounding box center [0, 0] width 0 height 0
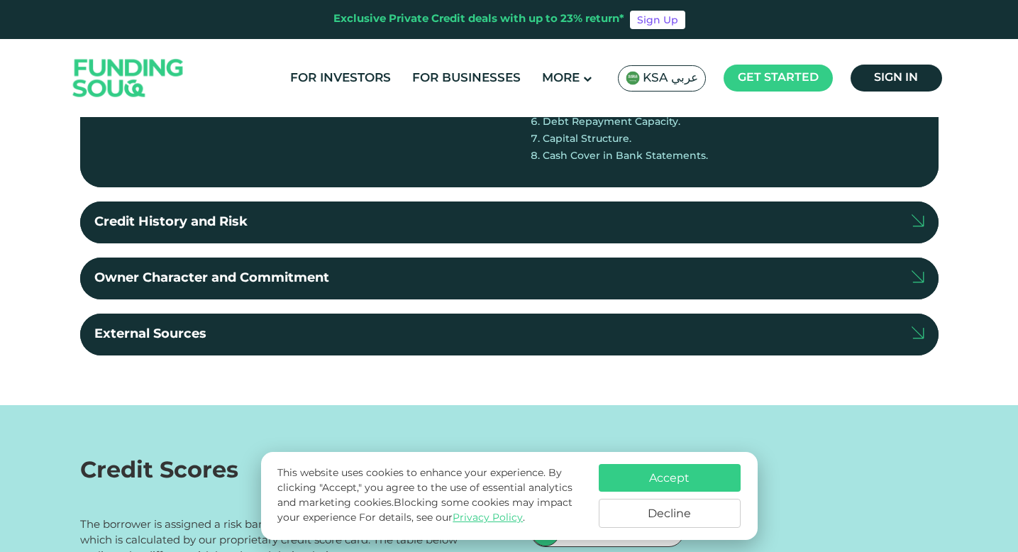
click at [310, 285] on div "Owner Character and Commitment" at bounding box center [211, 278] width 235 height 19
click at [0, 0] on input "Owner Character and Commitment" at bounding box center [0, 0] width 0 height 0
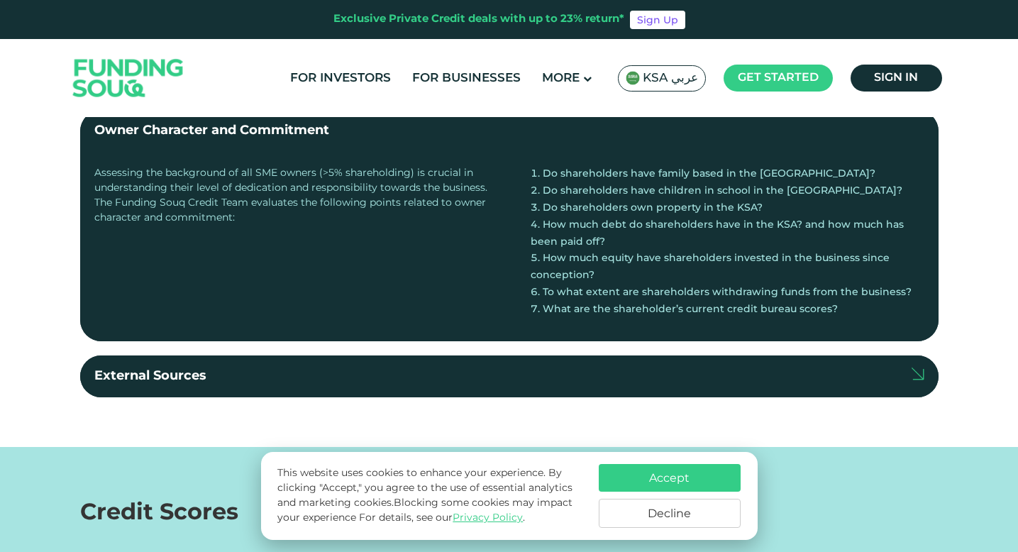
scroll to position [636, 0]
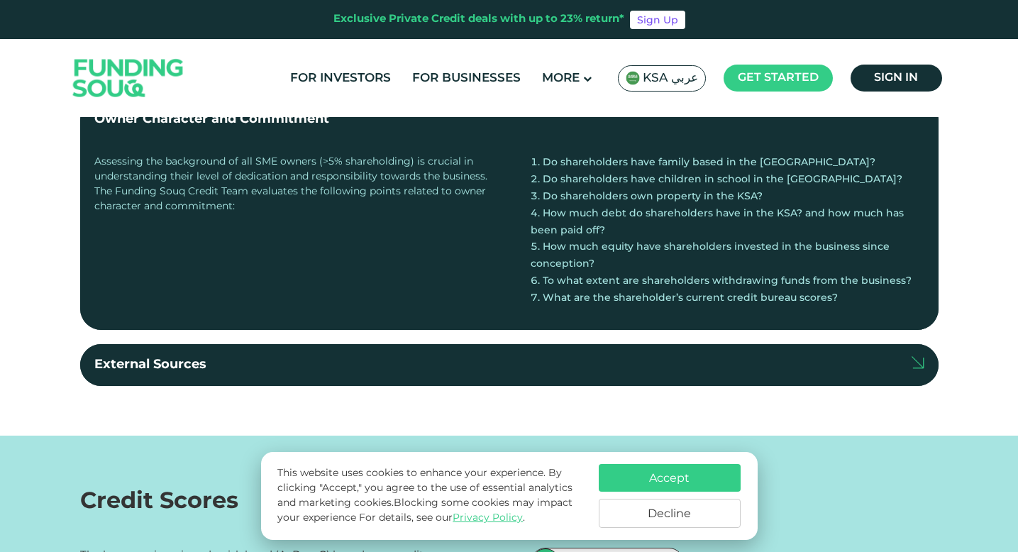
click at [323, 366] on label "External Sources" at bounding box center [509, 365] width 858 height 42
click at [0, 0] on input "External Sources" at bounding box center [0, 0] width 0 height 0
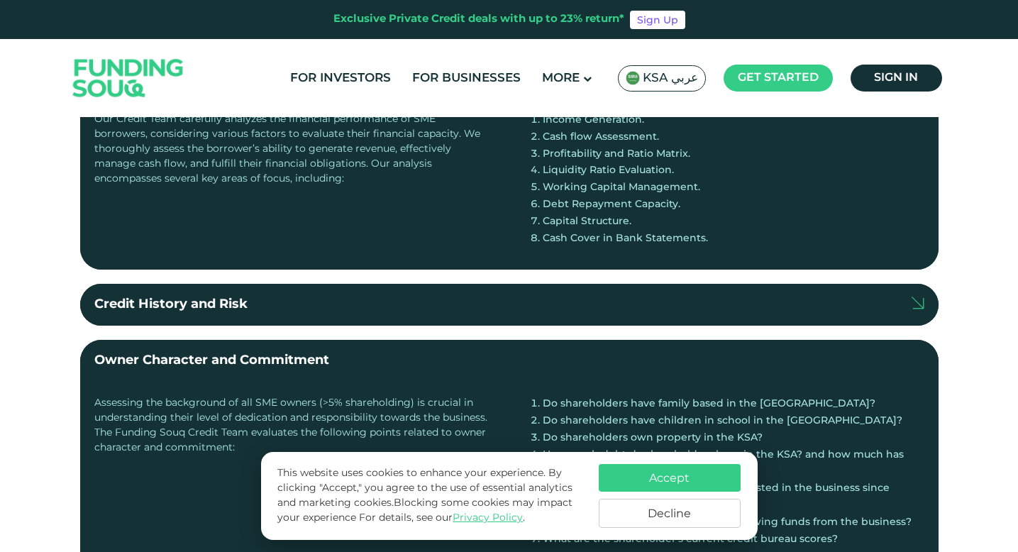
scroll to position [398, 0]
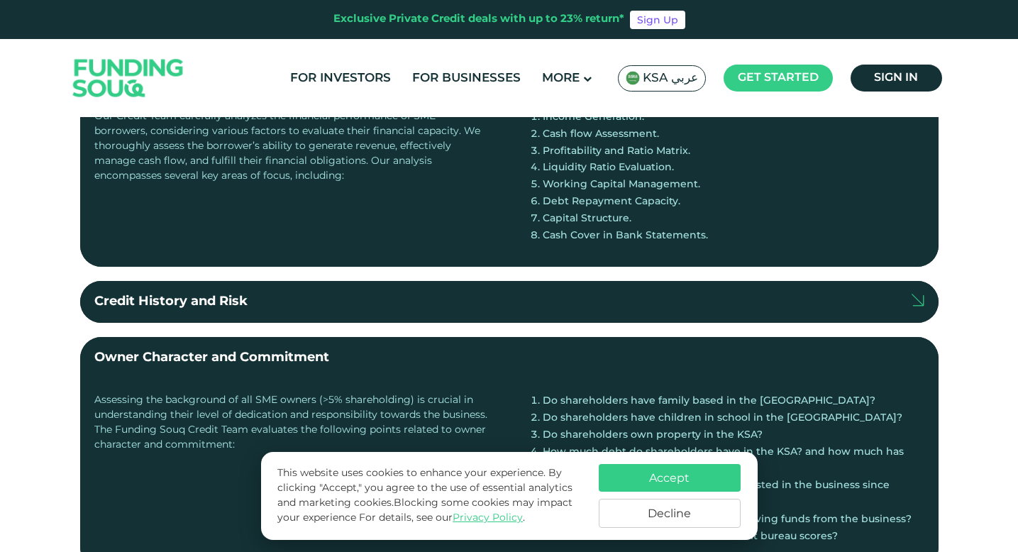
click at [484, 298] on label "Credit History and Risk" at bounding box center [509, 302] width 858 height 42
click at [0, 0] on input "Credit History and Risk" at bounding box center [0, 0] width 0 height 0
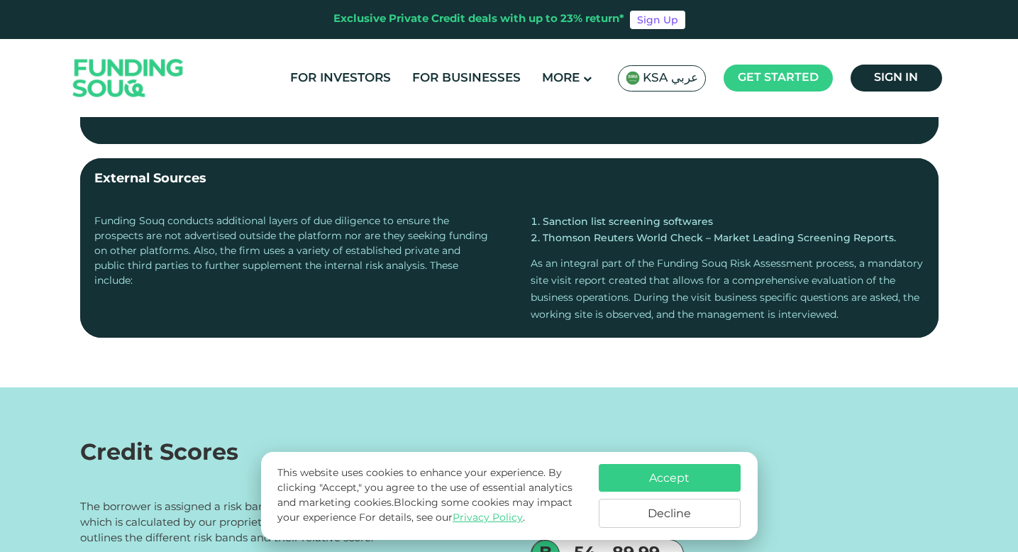
scroll to position [958, 0]
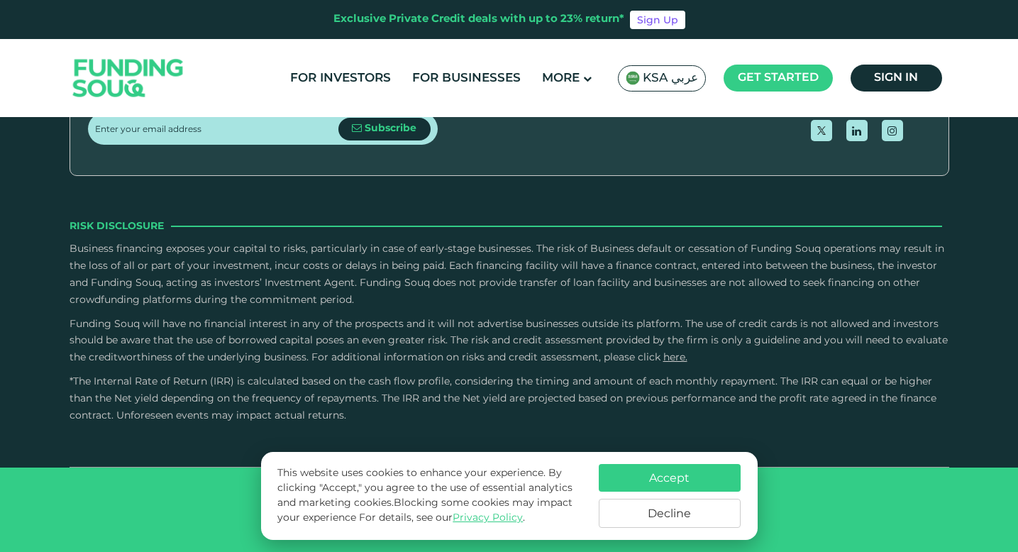
scroll to position [3526, 0]
click at [378, 84] on link "For Investors" at bounding box center [341, 78] width 108 height 23
